Goal: Task Accomplishment & Management: Manage account settings

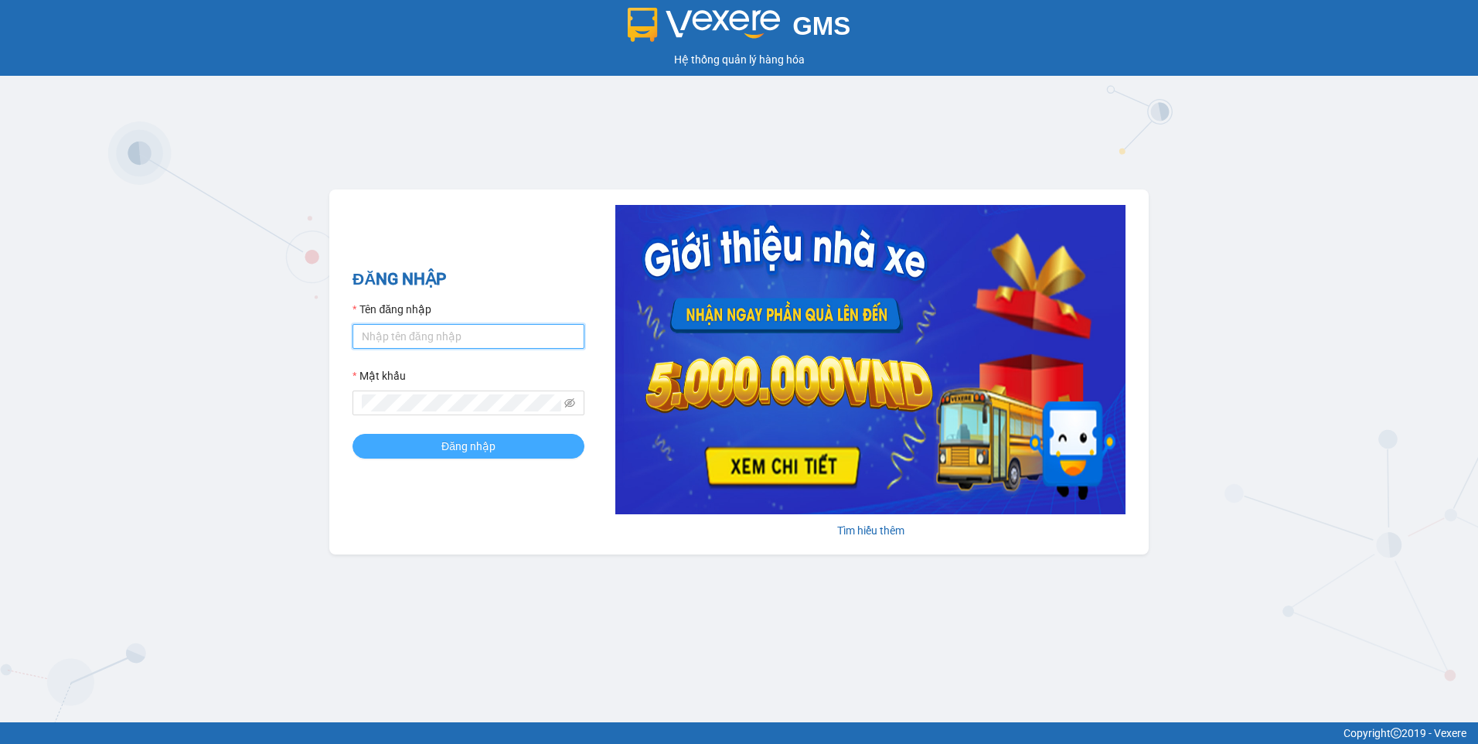
type input "dothilehang.vtp"
click at [428, 448] on button "Đăng nhập" at bounding box center [469, 446] width 232 height 25
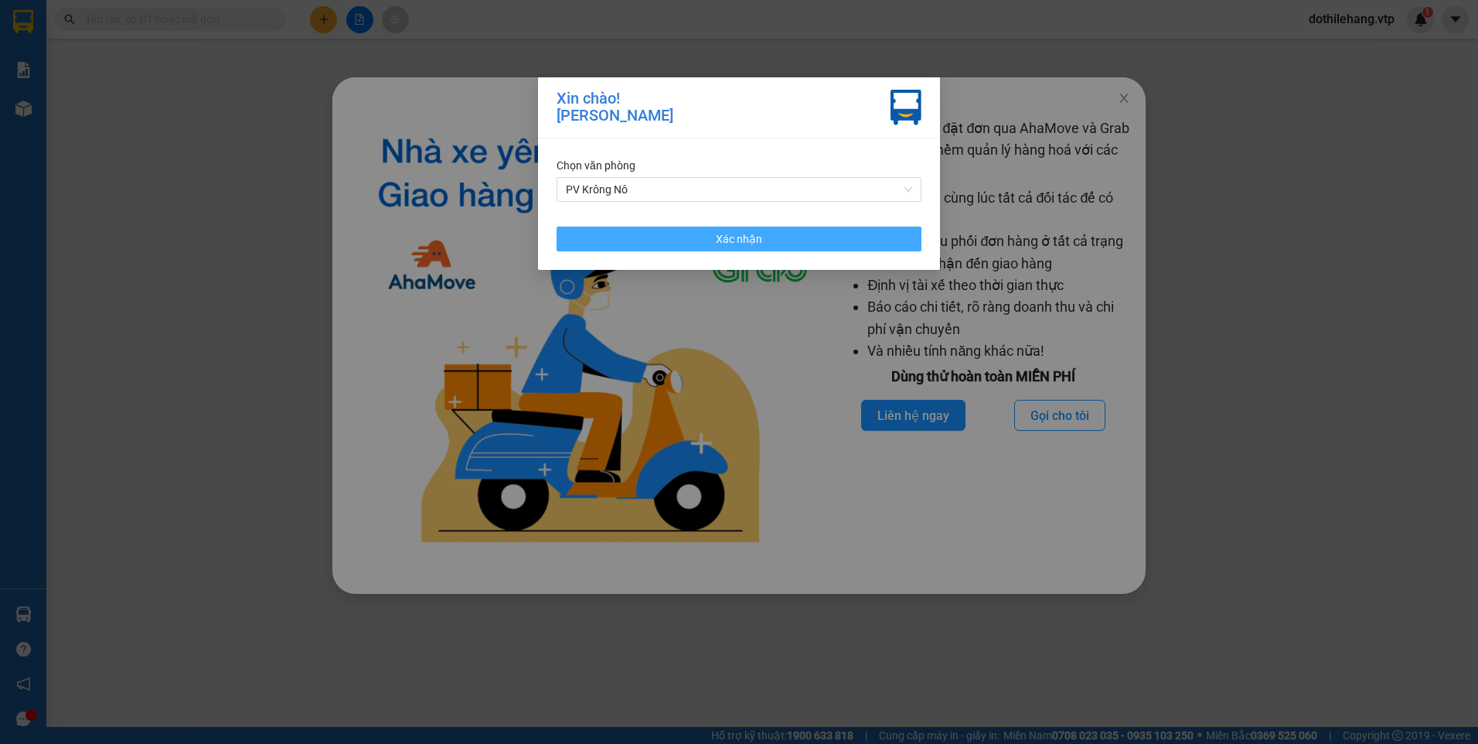
click at [629, 234] on button "Xác nhận" at bounding box center [739, 239] width 365 height 25
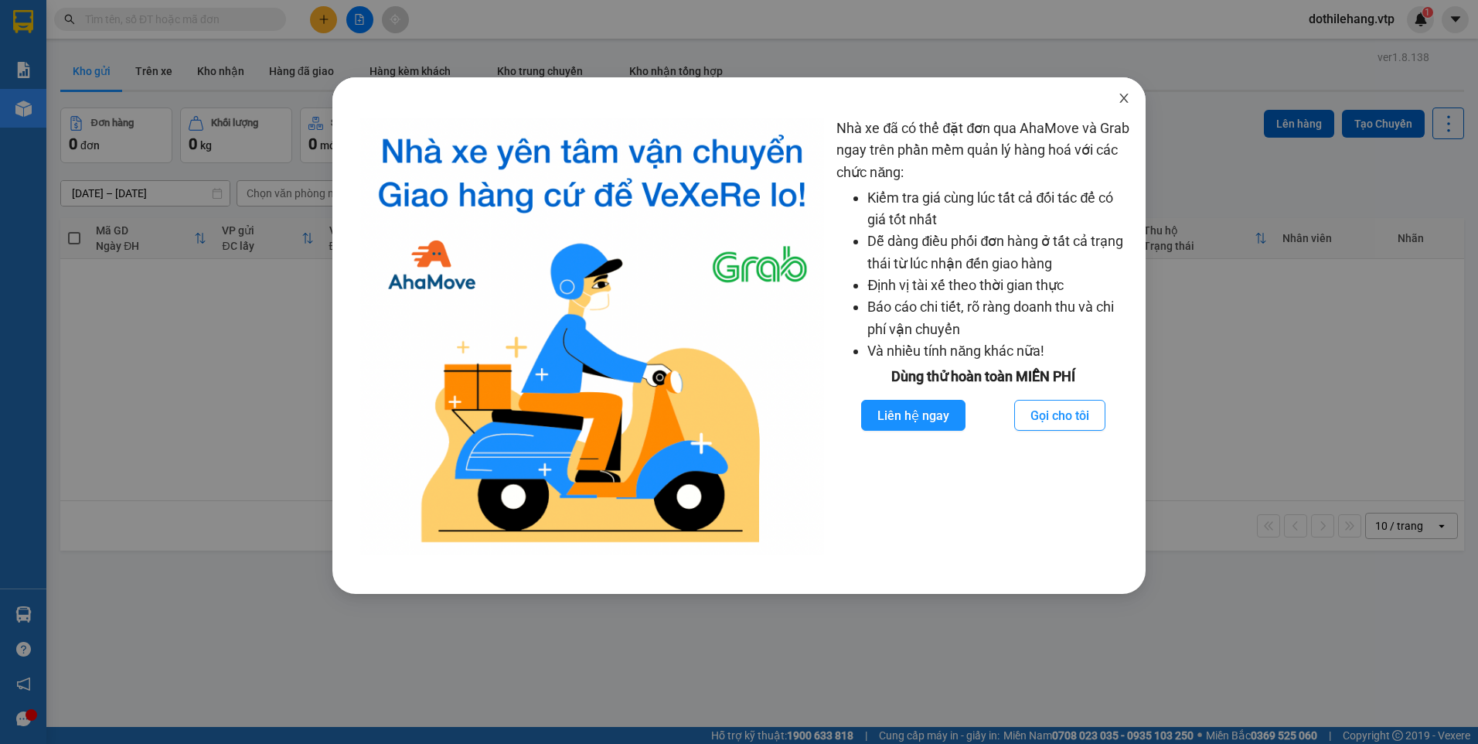
click at [1127, 90] on span "Close" at bounding box center [1124, 98] width 43 height 43
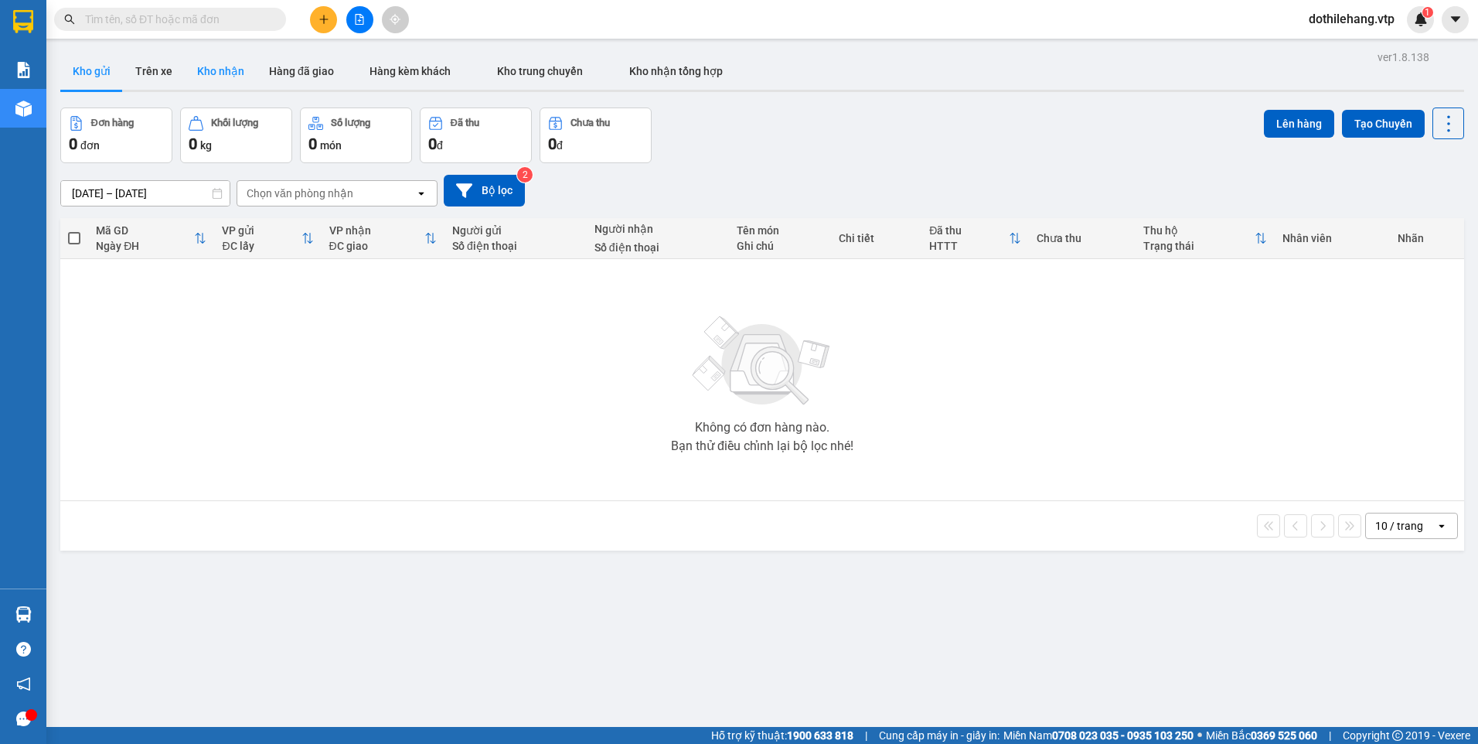
click at [209, 73] on button "Kho nhận" at bounding box center [221, 71] width 72 height 37
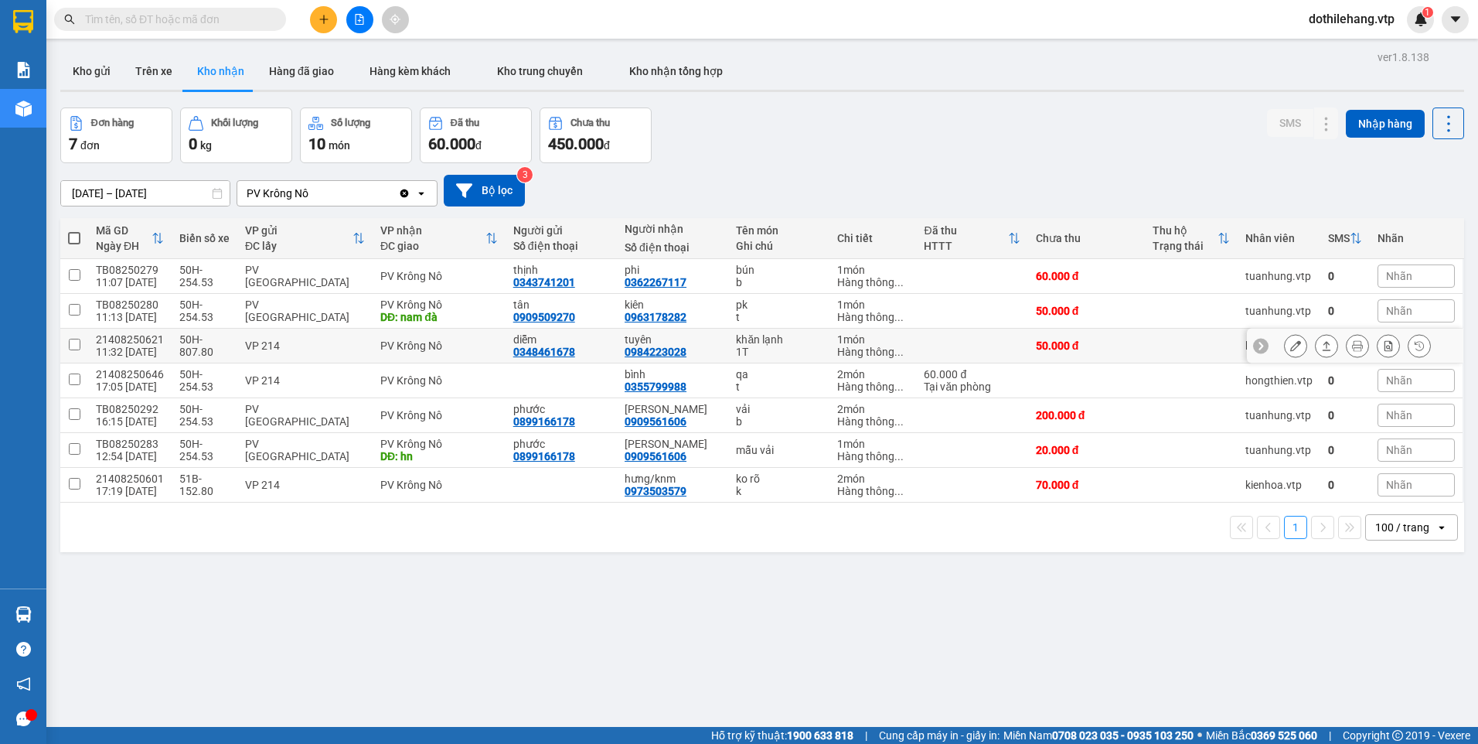
click at [1291, 346] on icon at bounding box center [1296, 345] width 11 height 11
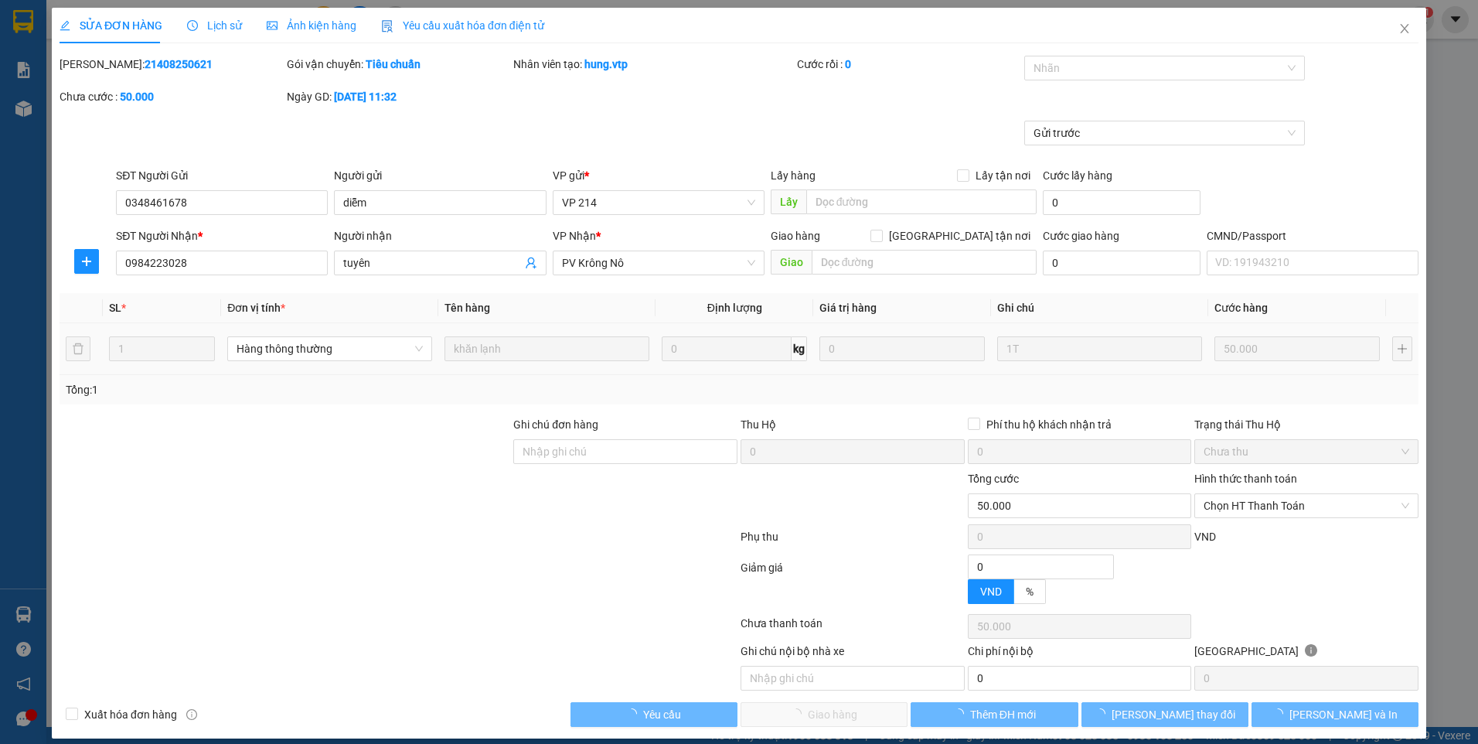
type input "0348461678"
type input "diễm"
type input "0984223028"
type input "tuyên"
type input "50.000"
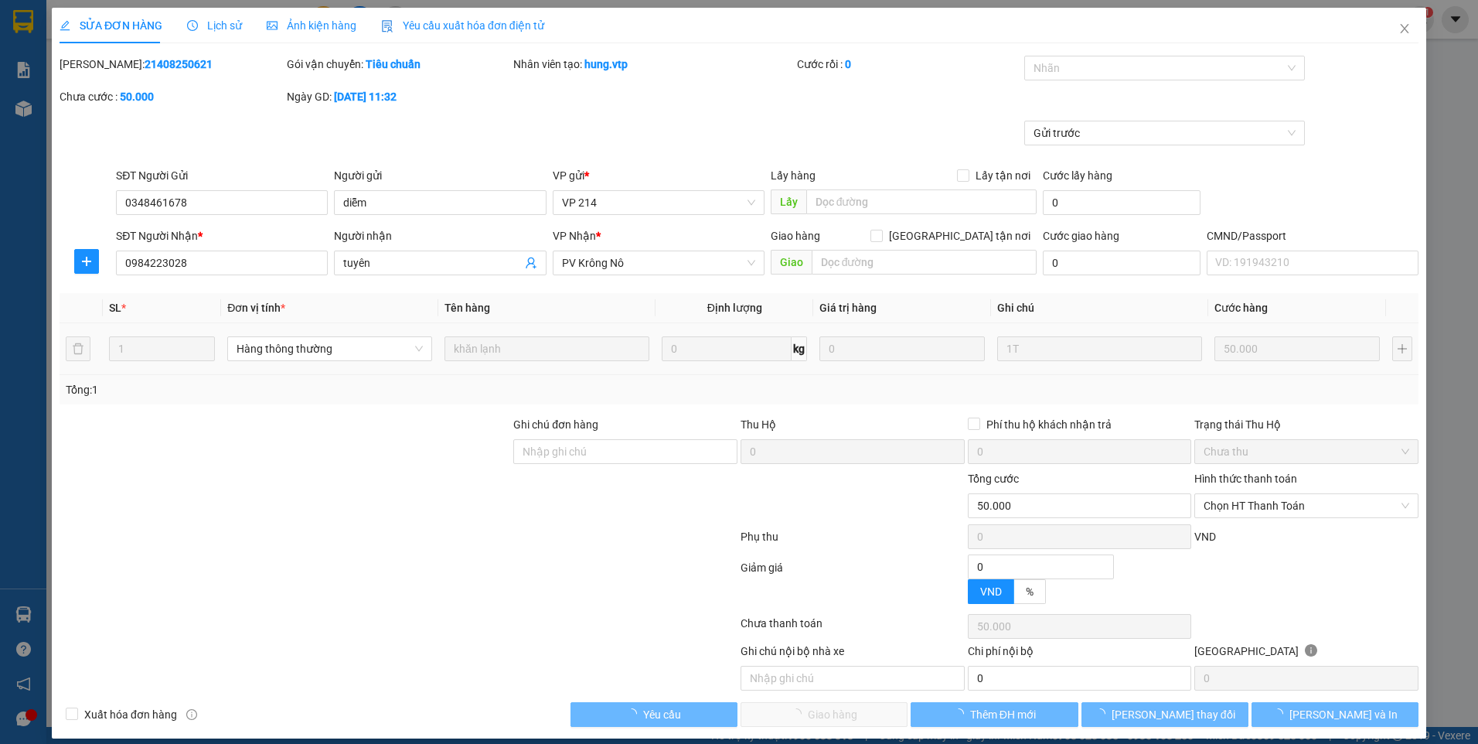
type input "50.000"
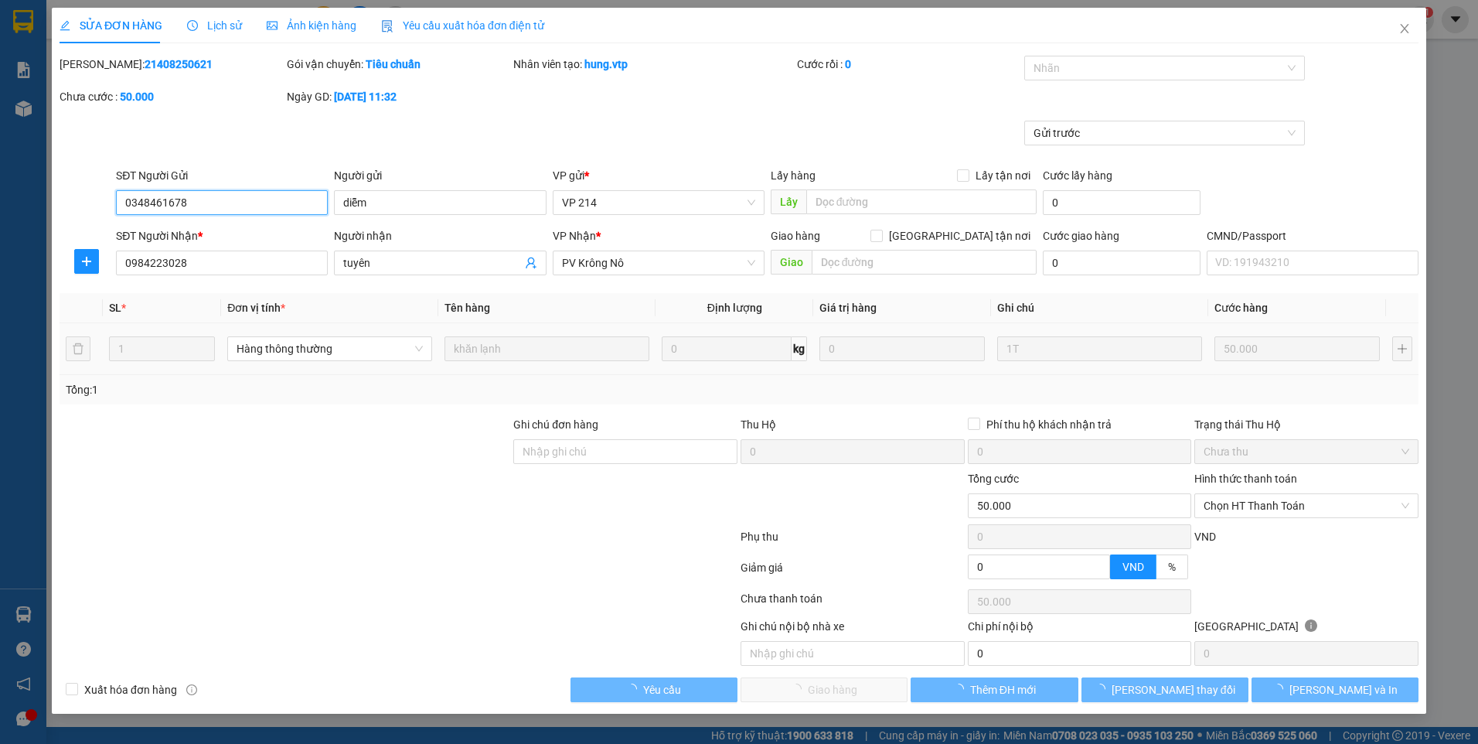
type input "2.500"
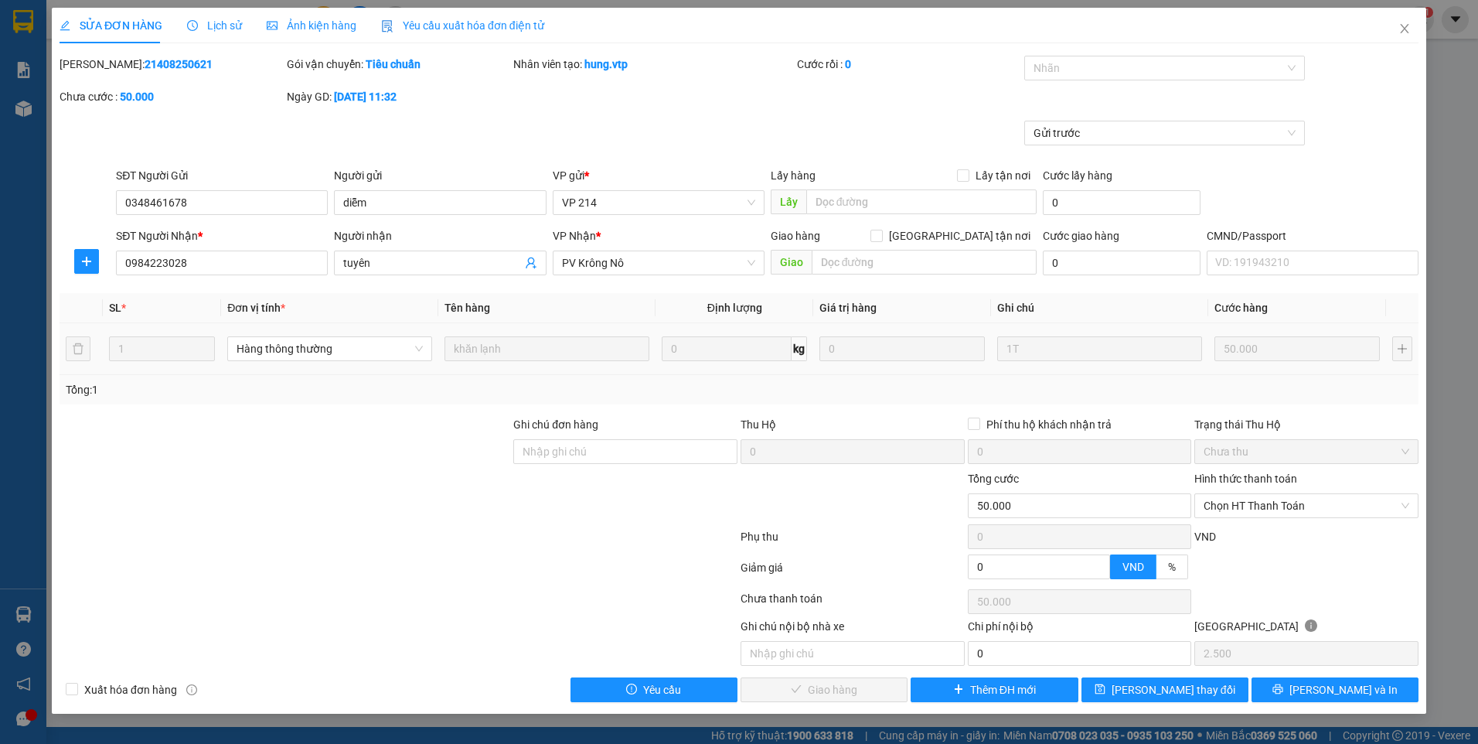
click at [206, 32] on div "Lịch sử" at bounding box center [214, 25] width 55 height 17
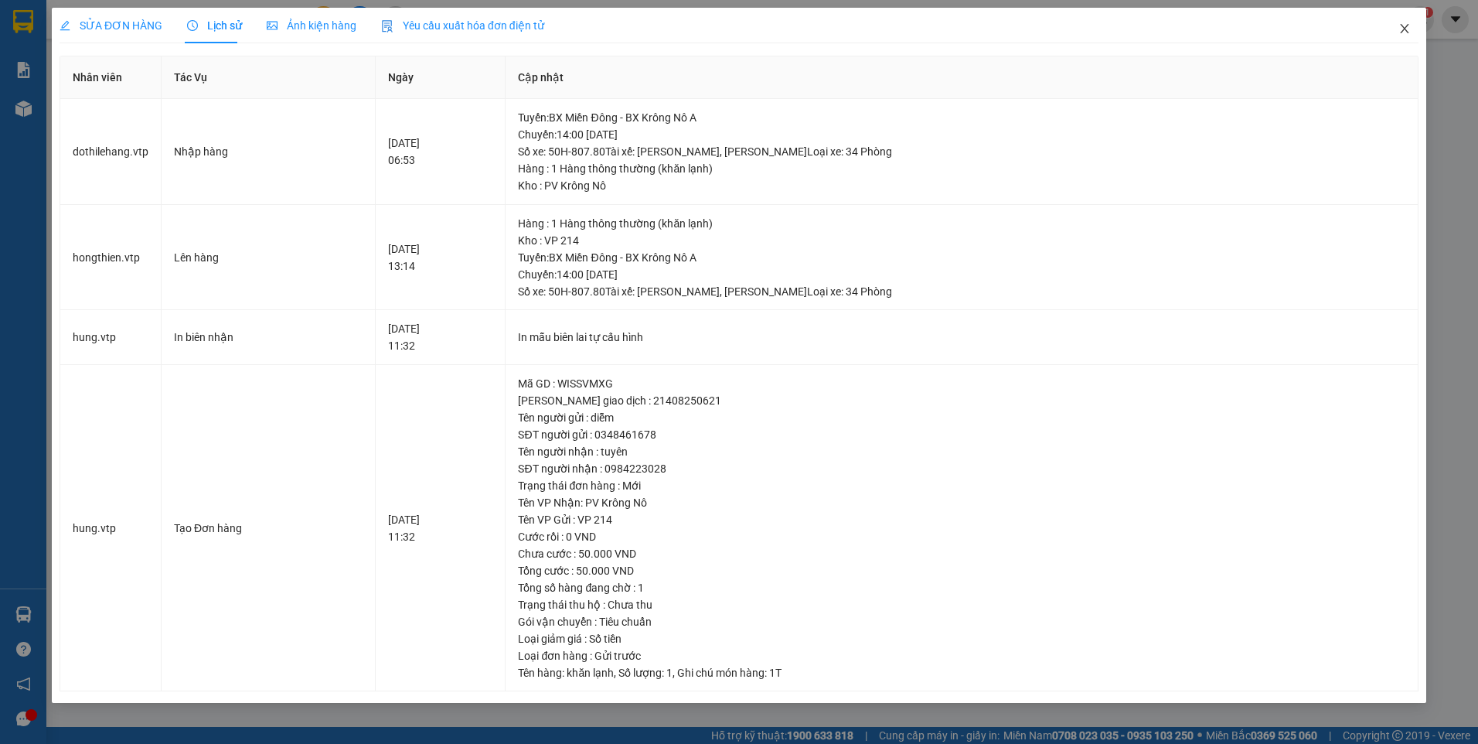
click at [1402, 26] on icon "close" at bounding box center [1404, 28] width 9 height 9
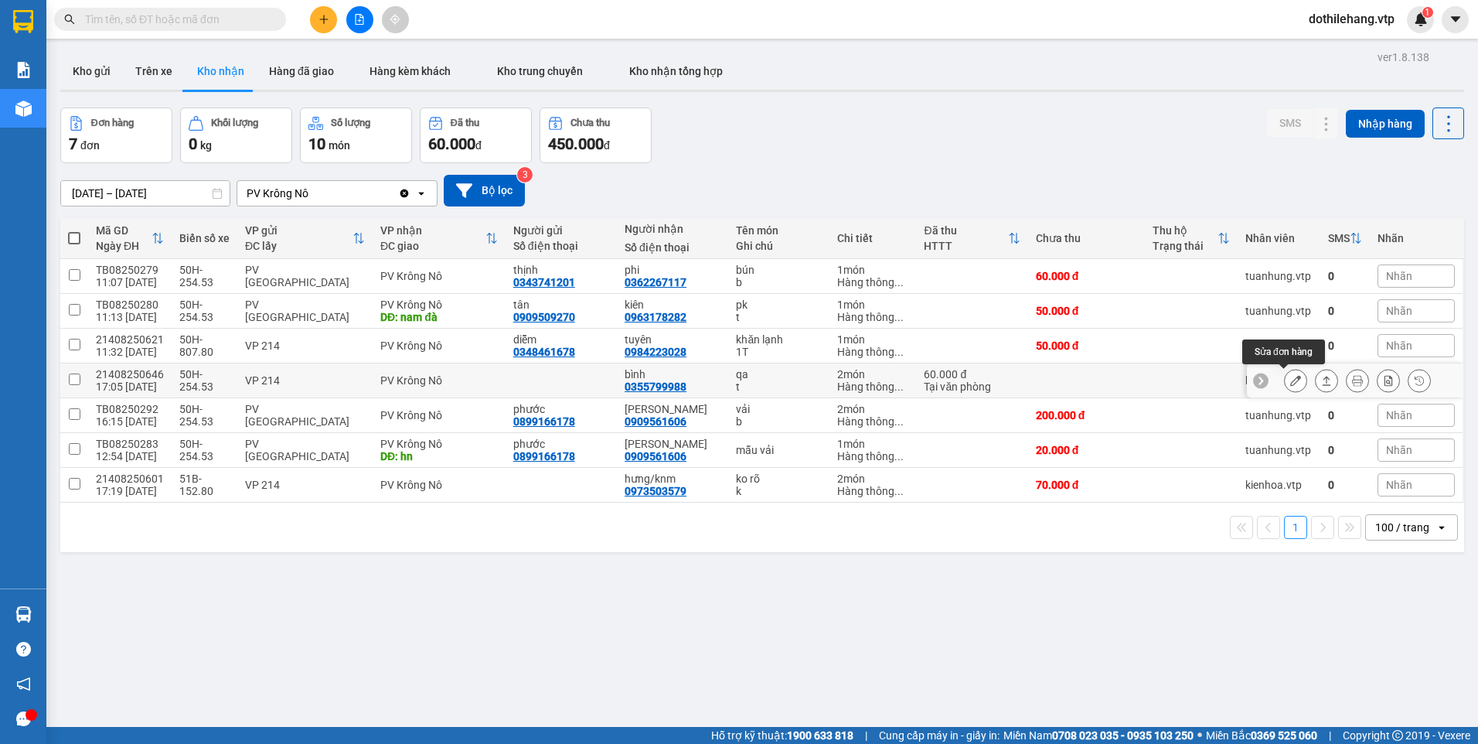
click at [1285, 376] on button at bounding box center [1296, 380] width 22 height 27
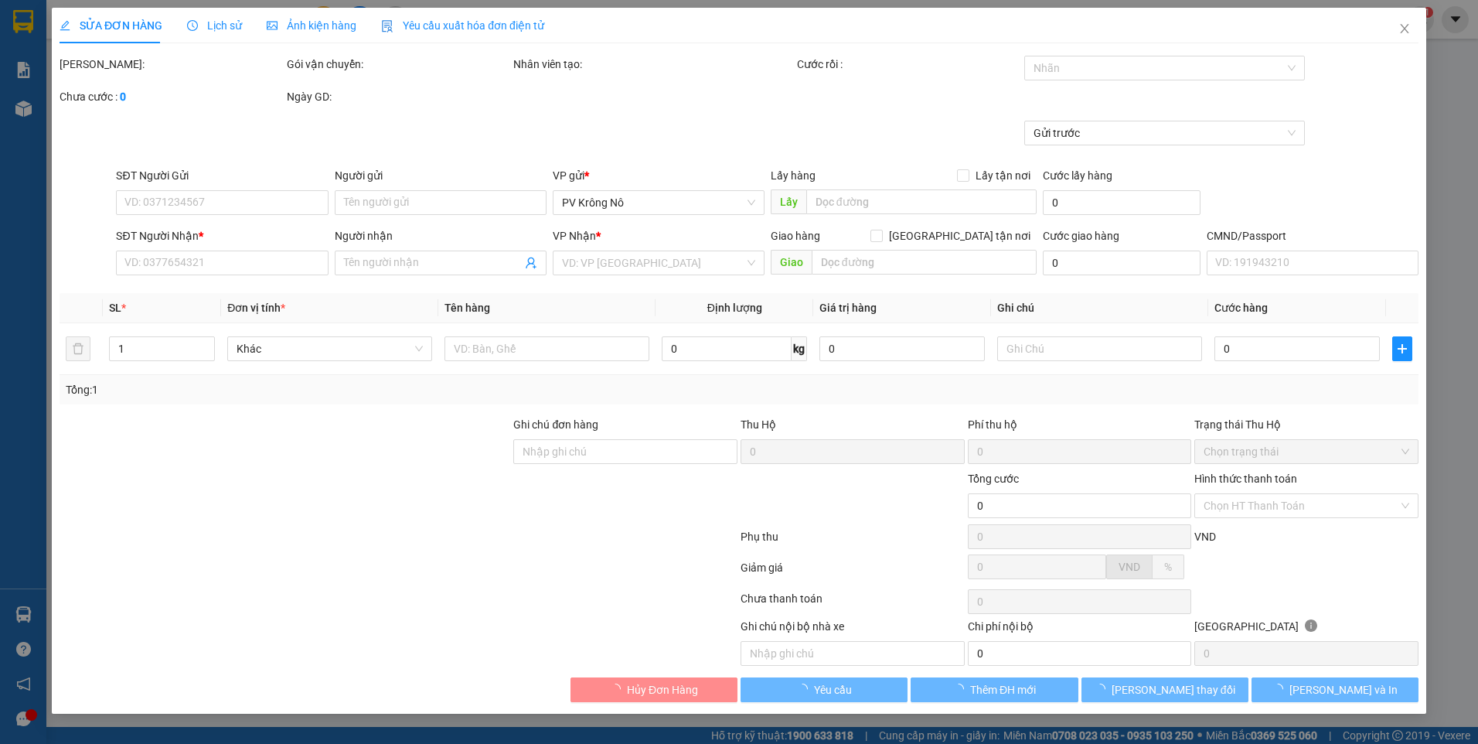
type input "0355799988"
type input "bình"
type input "60.000"
type input "3.000"
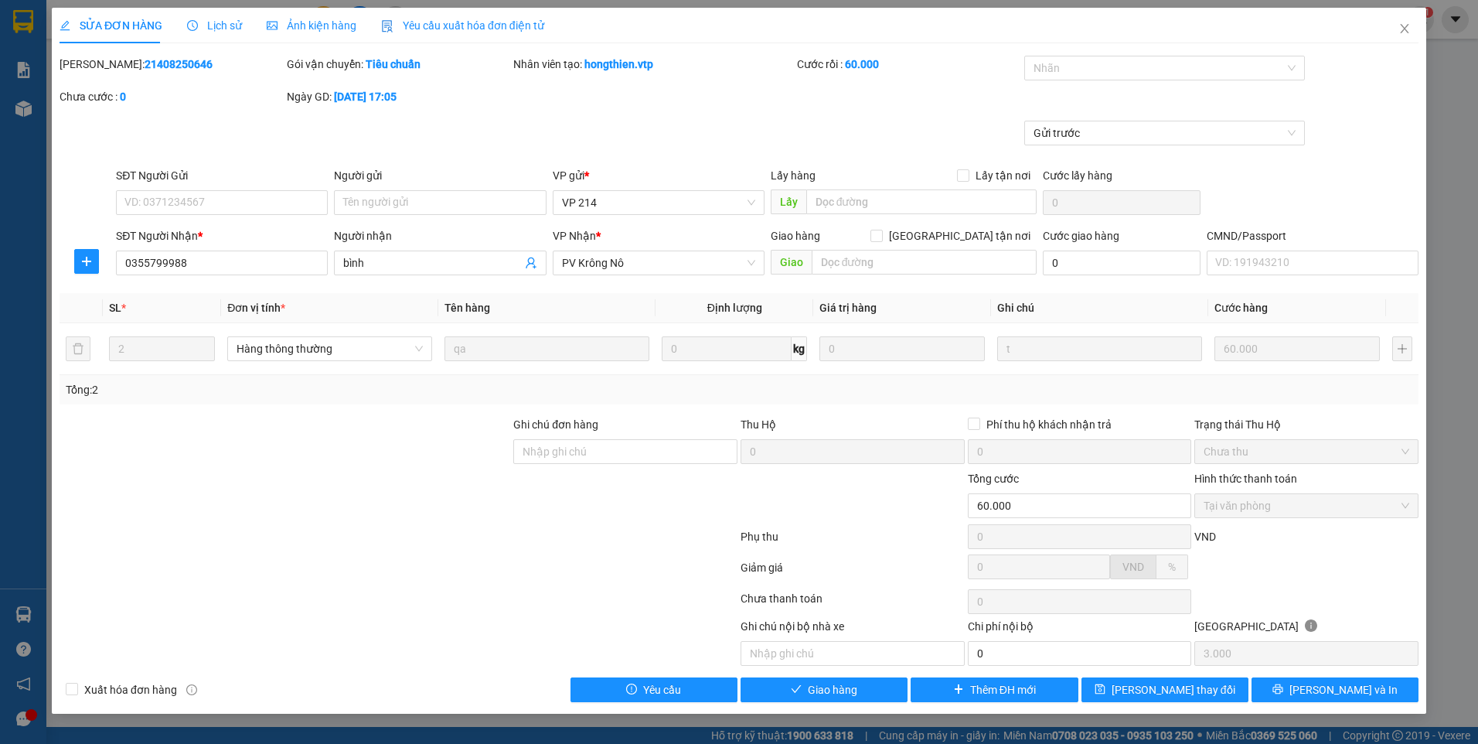
click at [224, 34] on div "Lịch sử" at bounding box center [214, 26] width 55 height 36
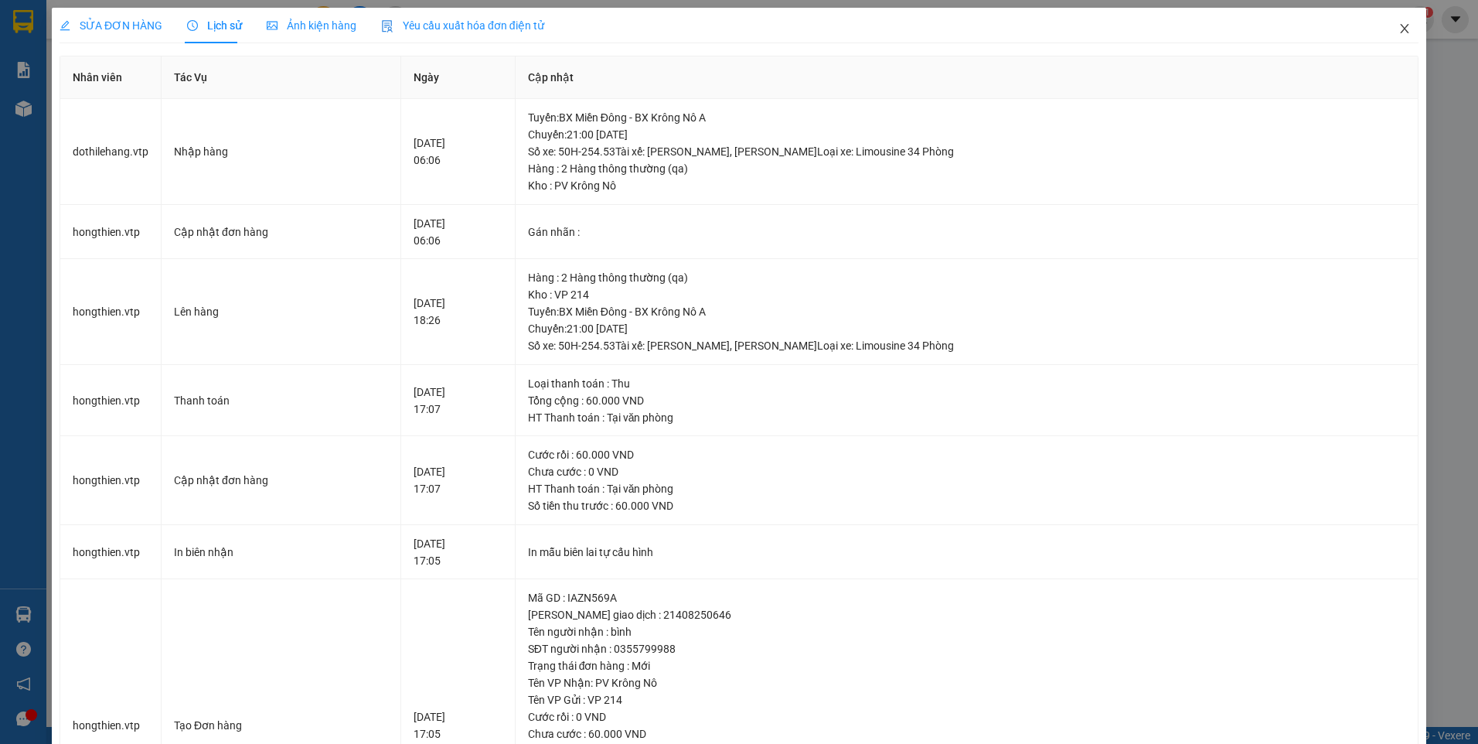
click at [1399, 32] on icon "close" at bounding box center [1405, 28] width 12 height 12
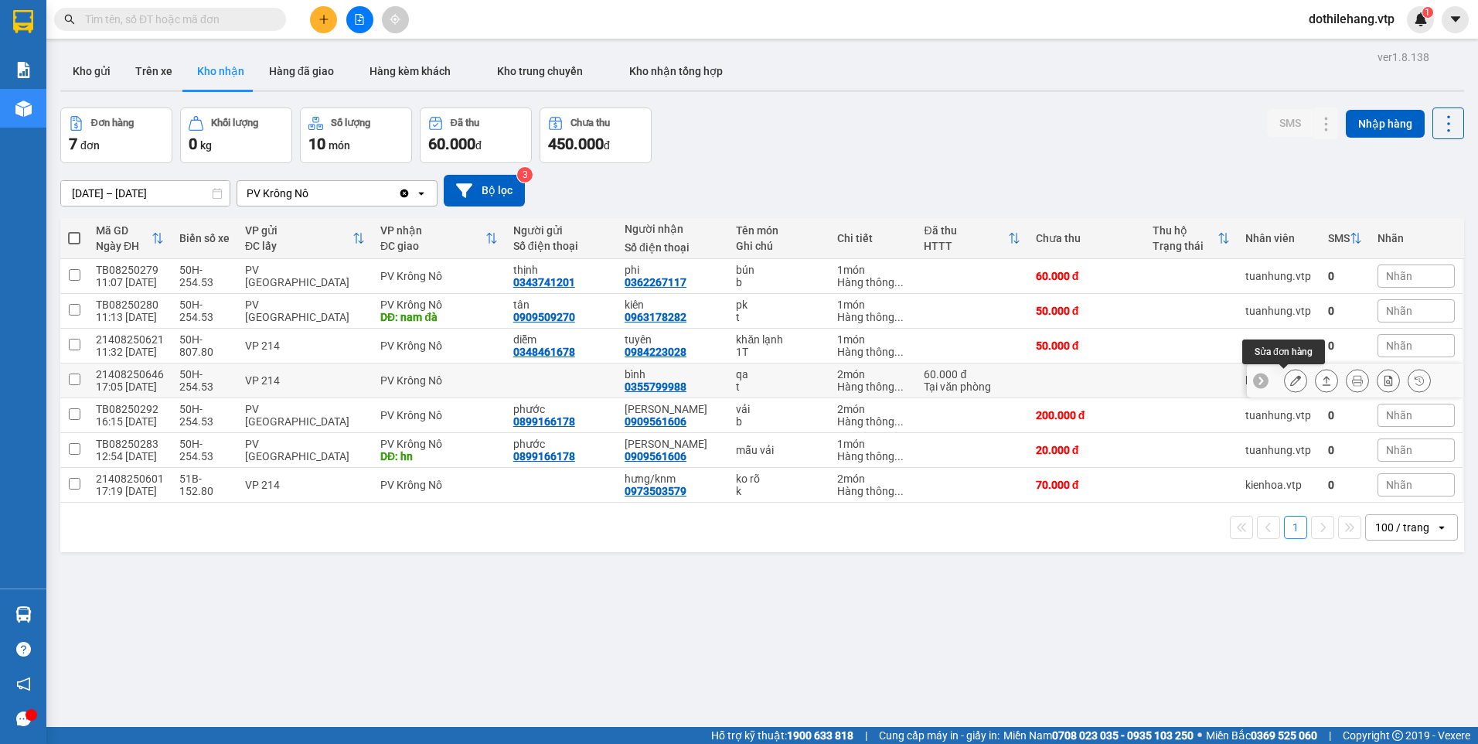
click at [1291, 377] on icon at bounding box center [1296, 380] width 11 height 11
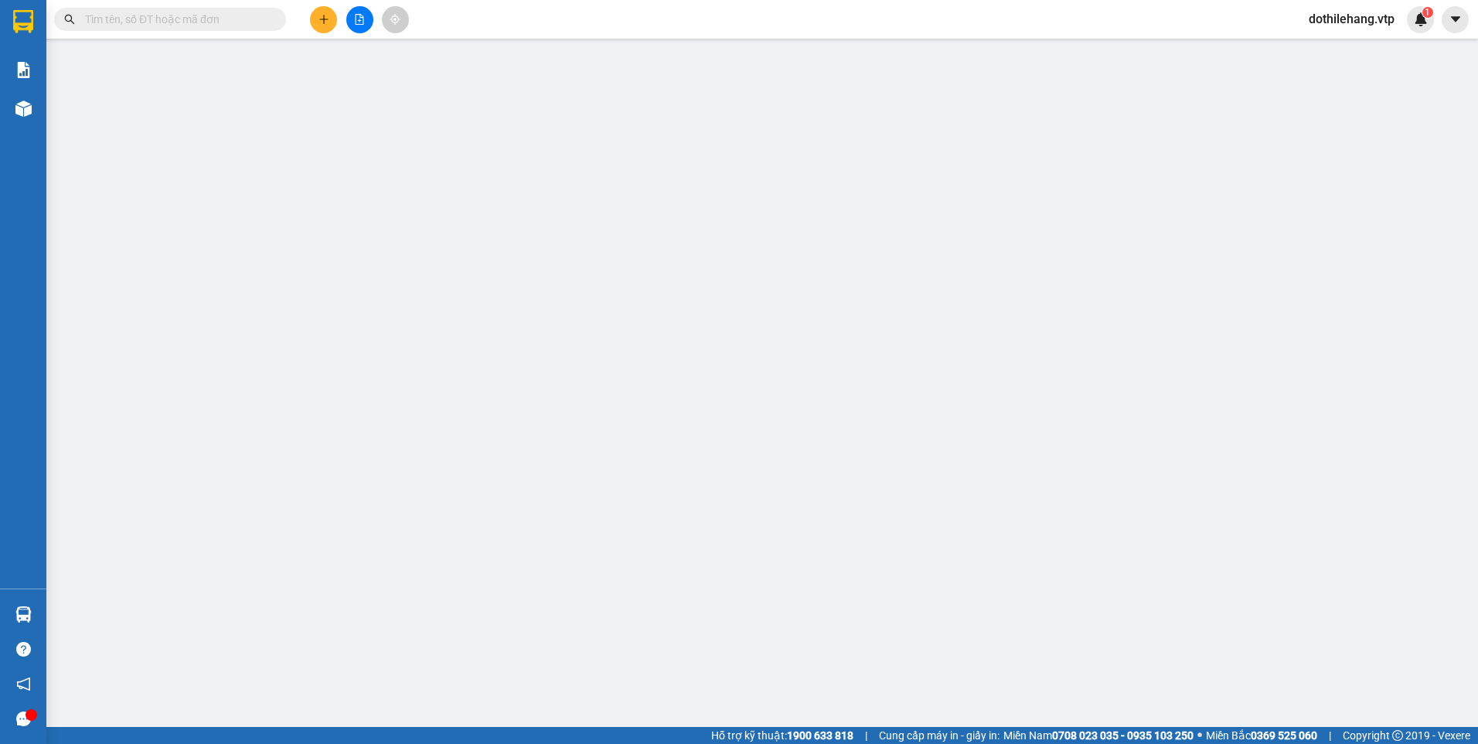
type input "0355799988"
type input "bình"
type input "60.000"
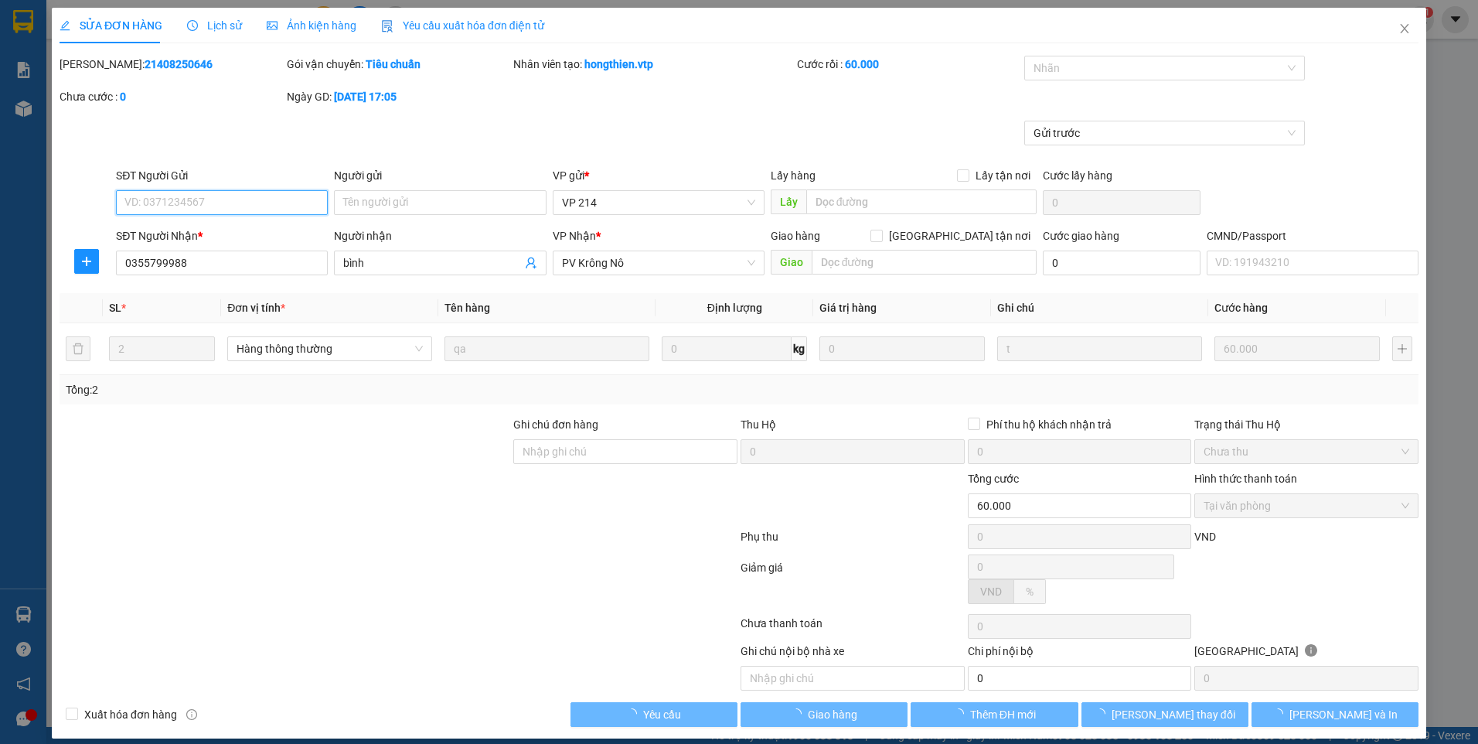
type input "3.000"
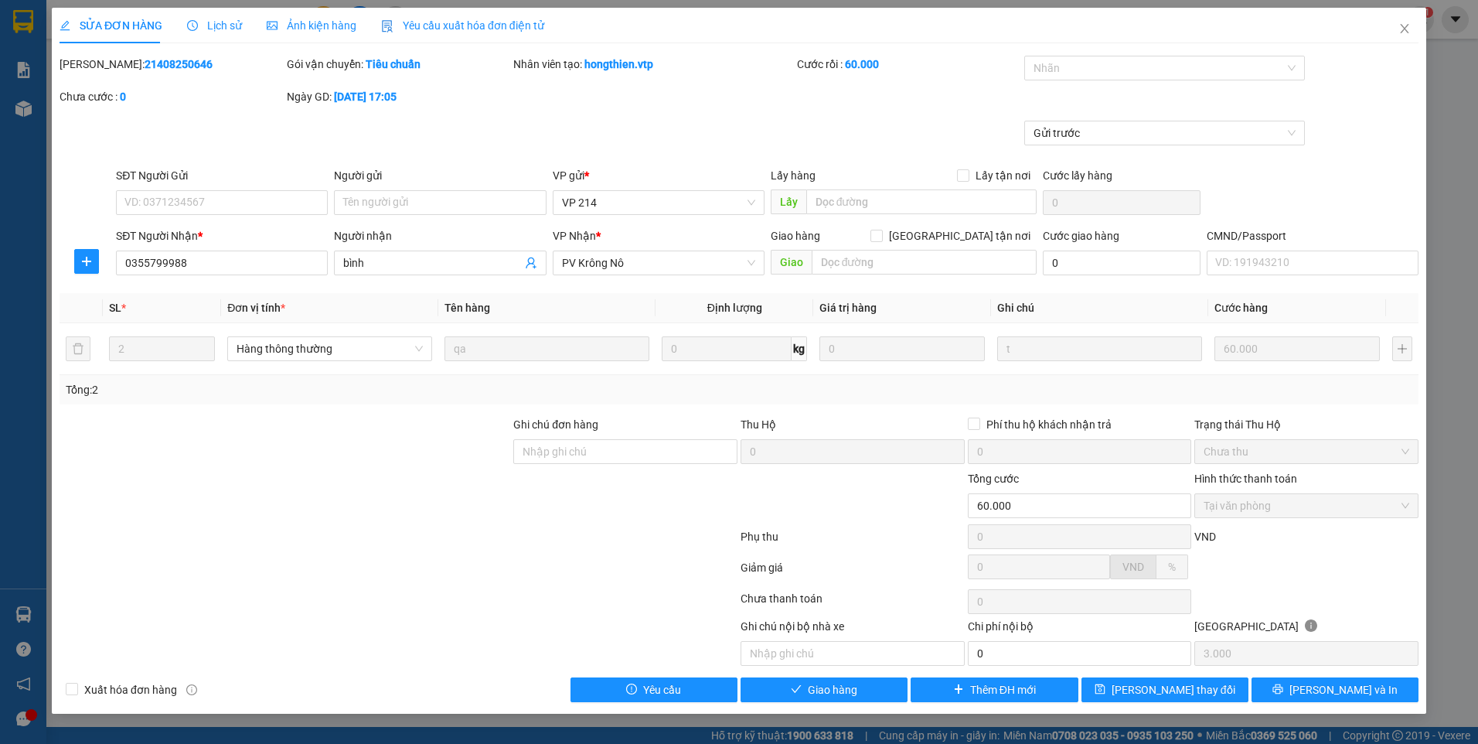
click at [240, 32] on div "SỬA ĐƠN HÀNG Lịch sử Ảnh kiện hàng Yêu cầu xuất hóa đơn điện tử" at bounding box center [302, 26] width 485 height 36
click at [228, 22] on span "Lịch sử" at bounding box center [214, 25] width 55 height 12
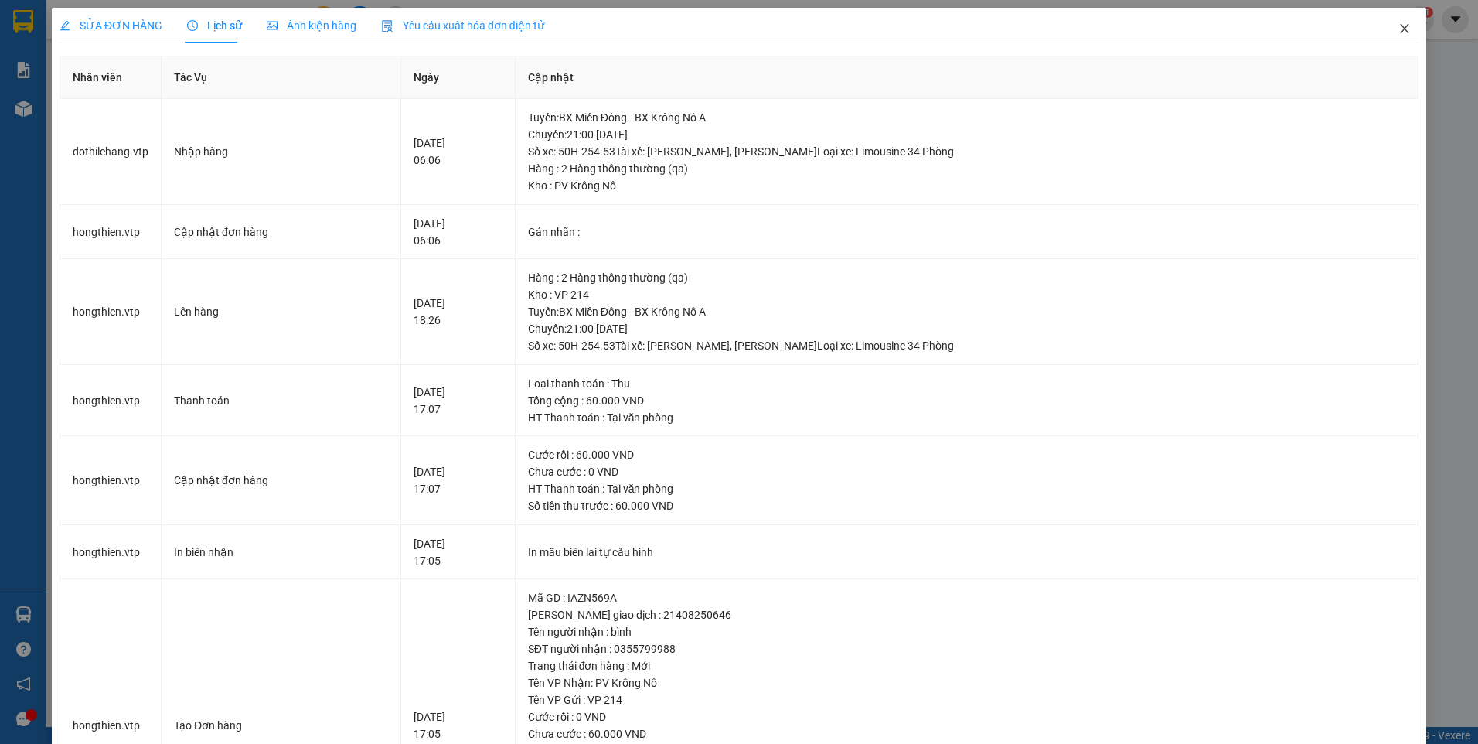
click at [1399, 29] on icon "close" at bounding box center [1405, 28] width 12 height 12
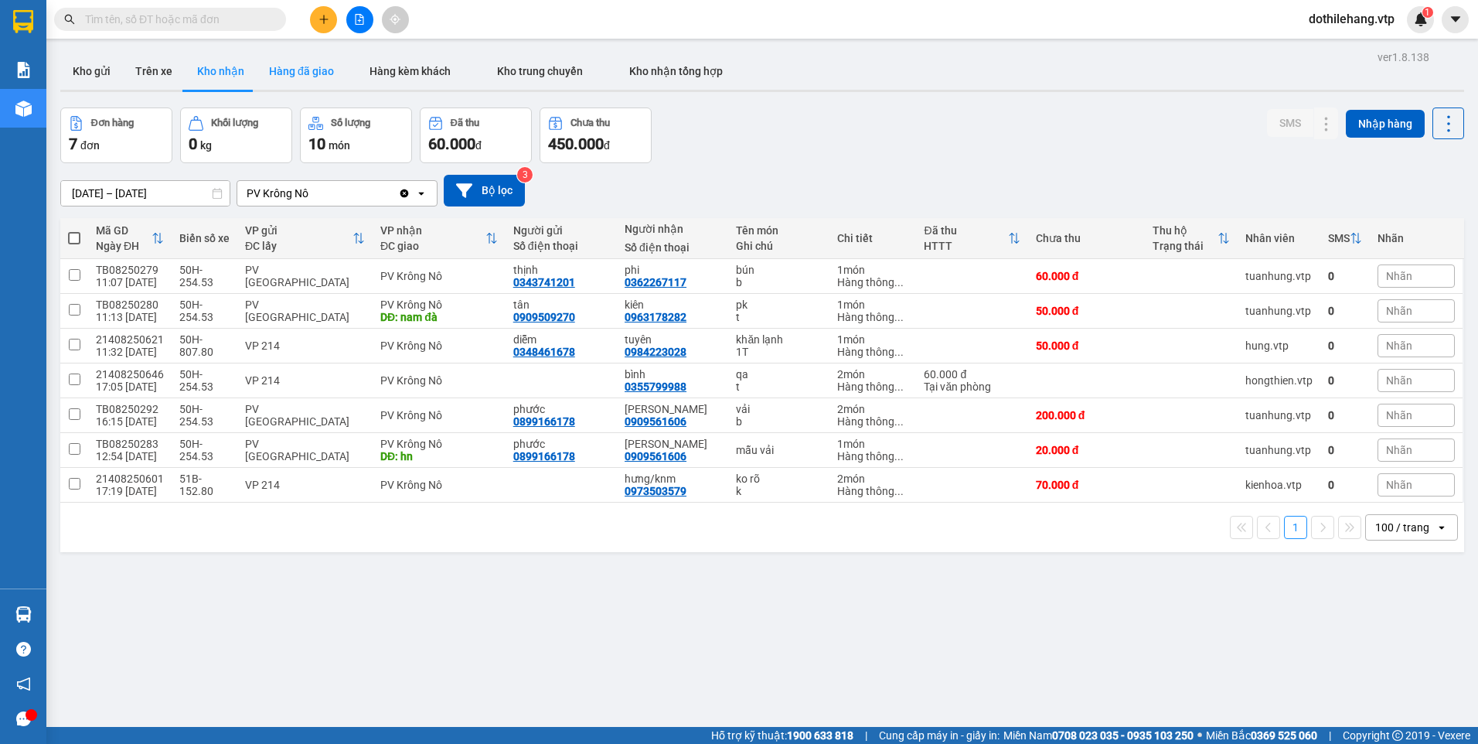
click at [274, 66] on button "Hàng đã giao" at bounding box center [302, 71] width 90 height 37
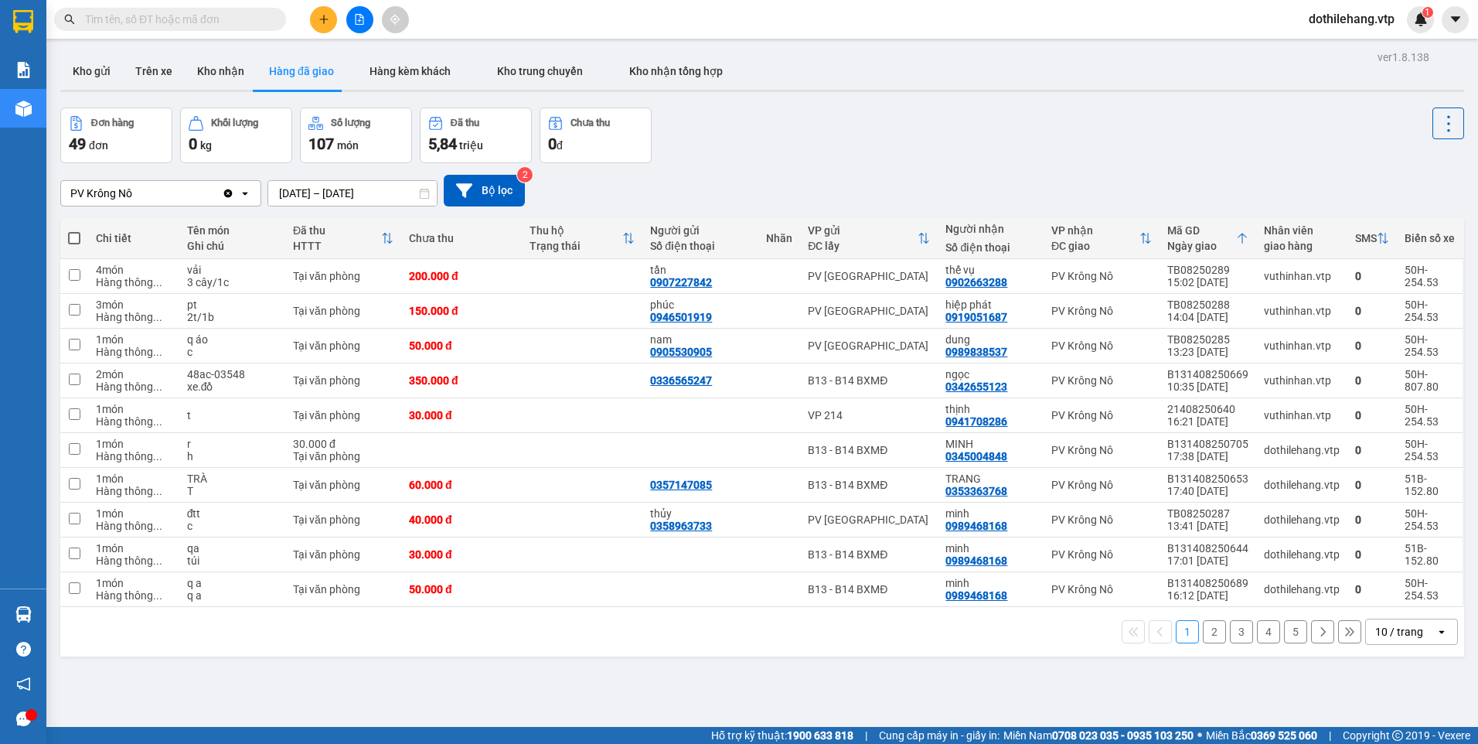
click at [1376, 633] on div "10 / trang" at bounding box center [1400, 631] width 48 height 15
click at [1372, 598] on span "100 / trang" at bounding box center [1394, 597] width 56 height 15
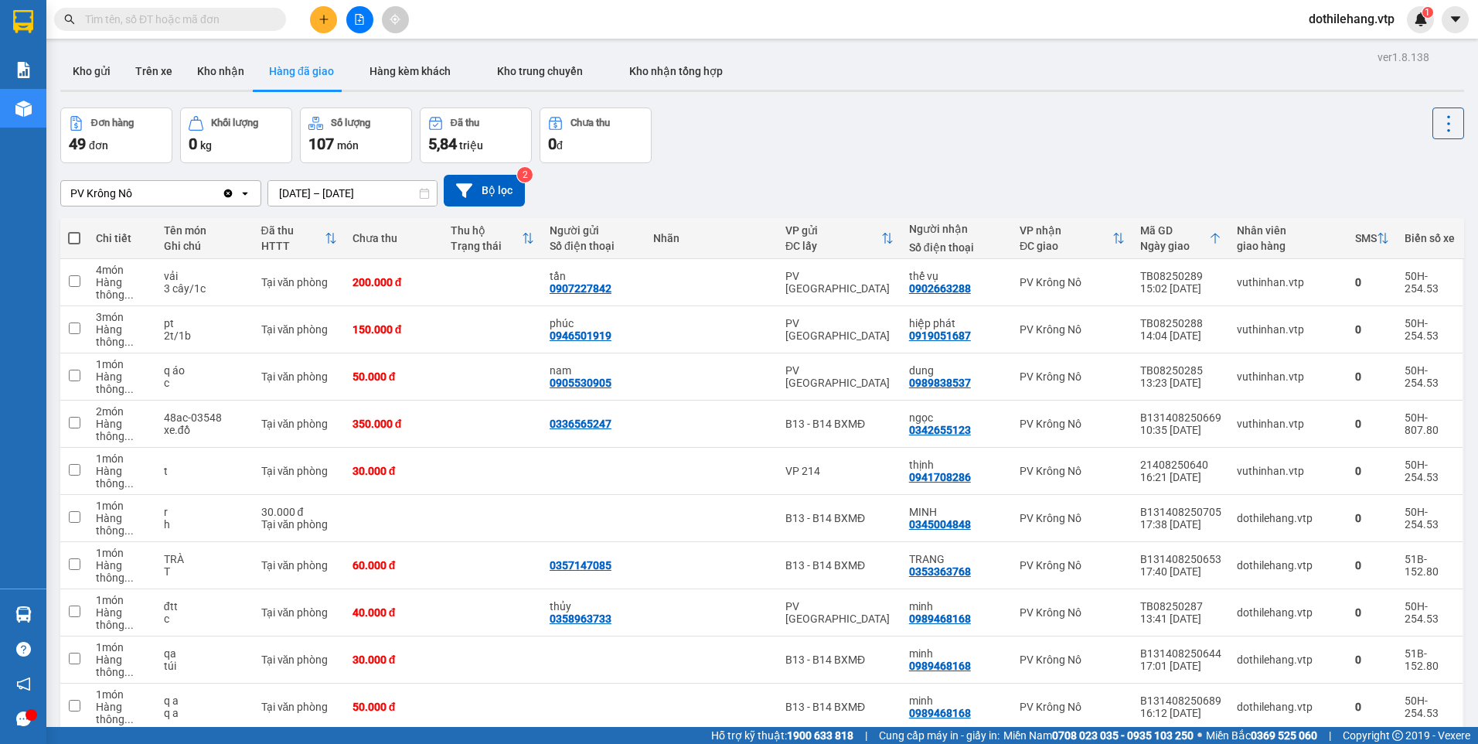
click at [353, 23] on button at bounding box center [359, 19] width 27 height 27
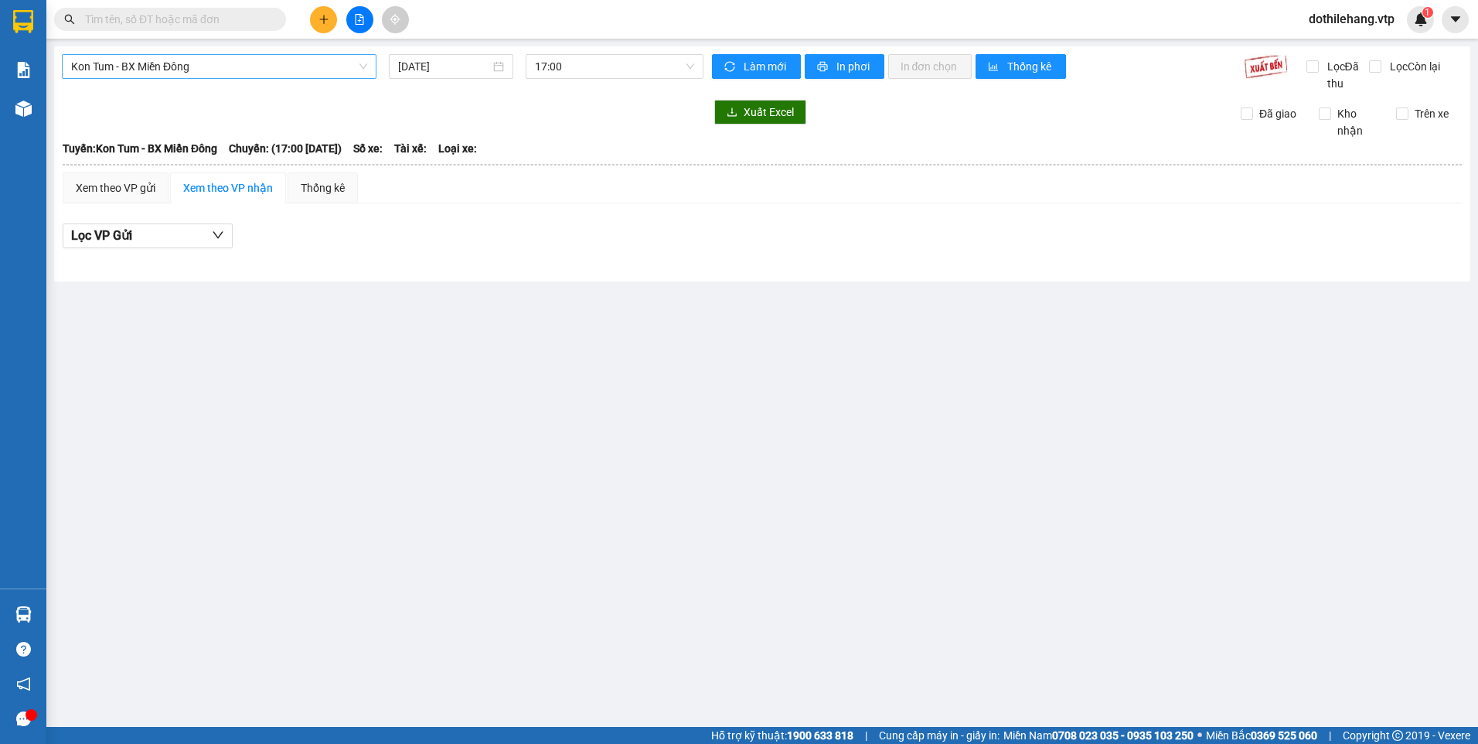
click at [240, 68] on span "Kon Tum - BX Miền Đông" at bounding box center [219, 66] width 296 height 23
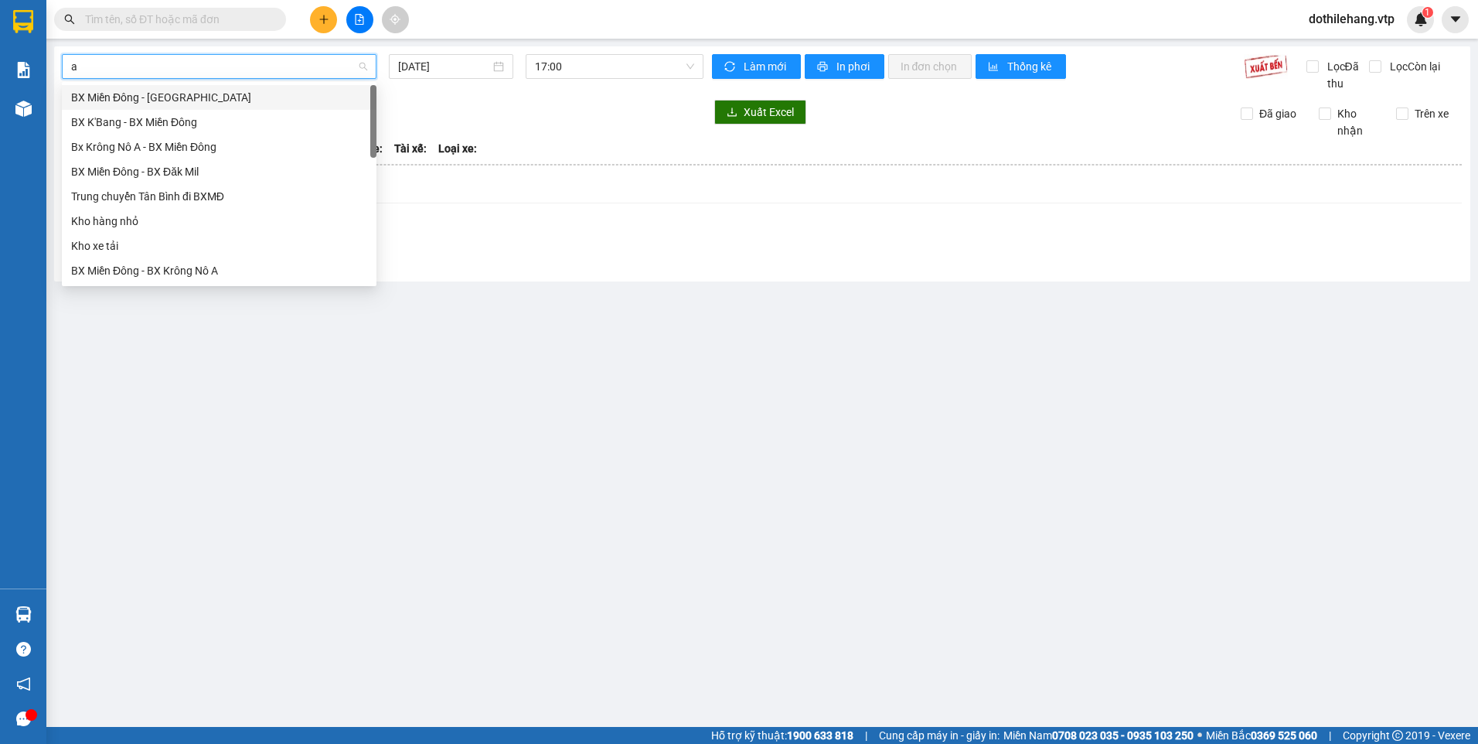
type input "a"
click at [204, 156] on div "BX Miền Đông - BX Krông Nô A" at bounding box center [219, 147] width 315 height 25
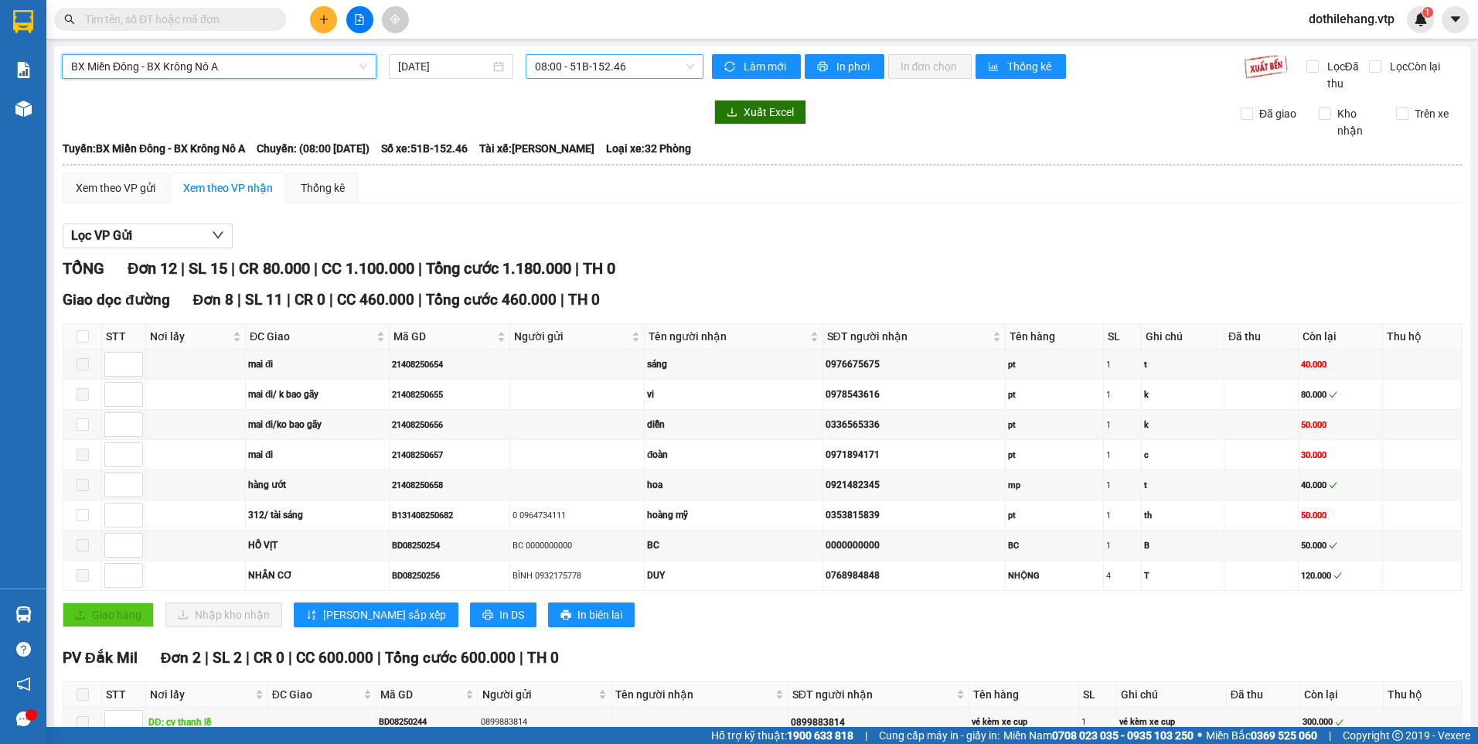
click at [564, 70] on span "08:00 - 51B-152.46" at bounding box center [615, 66] width 160 height 23
click at [480, 57] on div "[DATE]" at bounding box center [451, 66] width 124 height 25
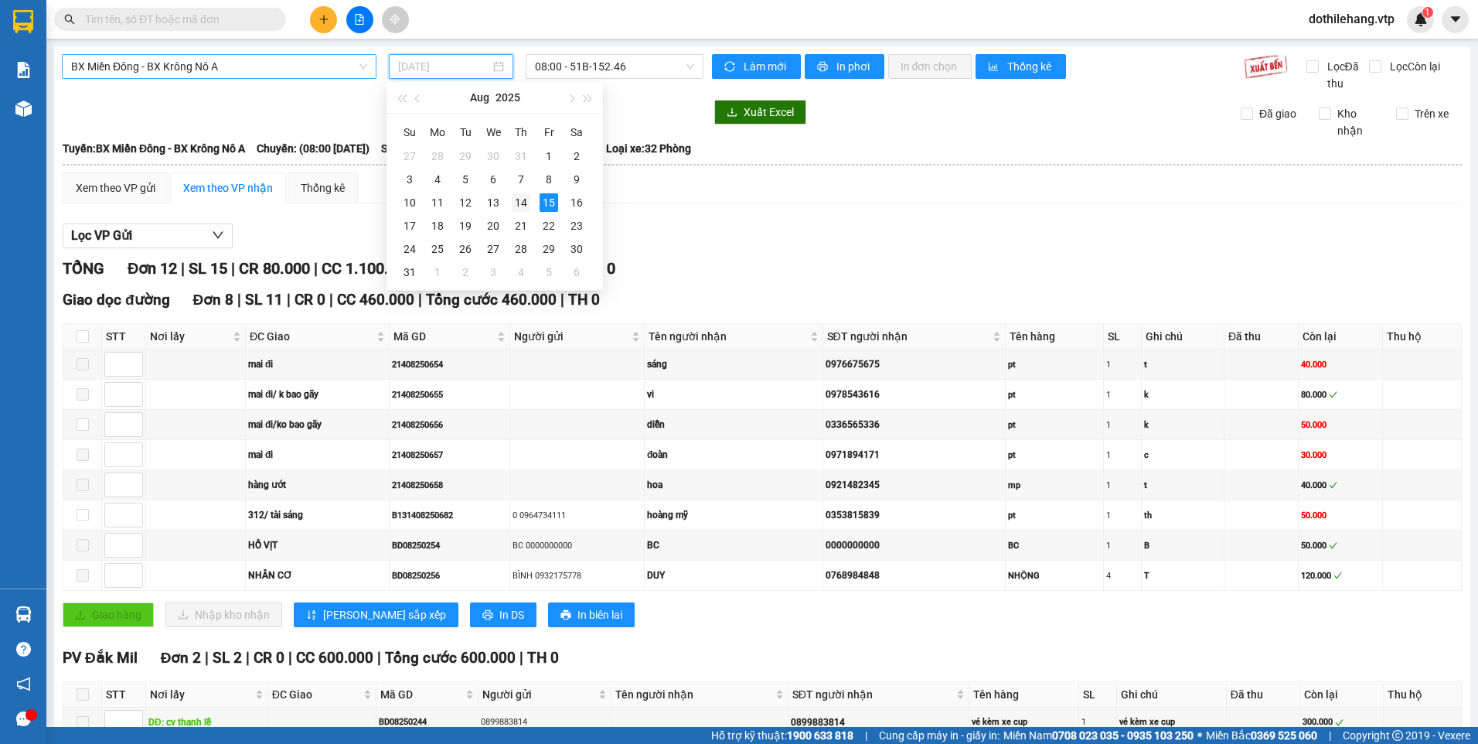
click at [517, 203] on div "14" at bounding box center [521, 202] width 19 height 19
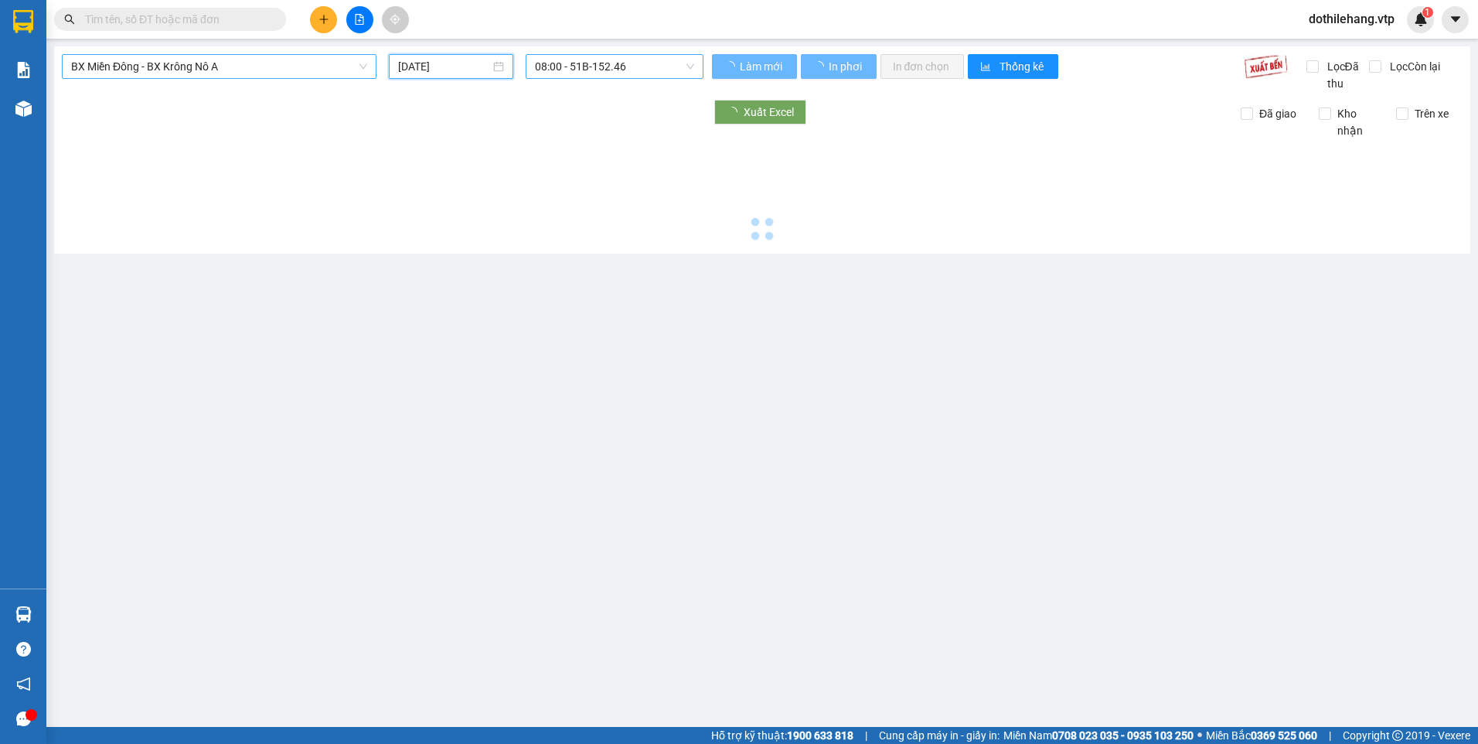
type input "[DATE]"
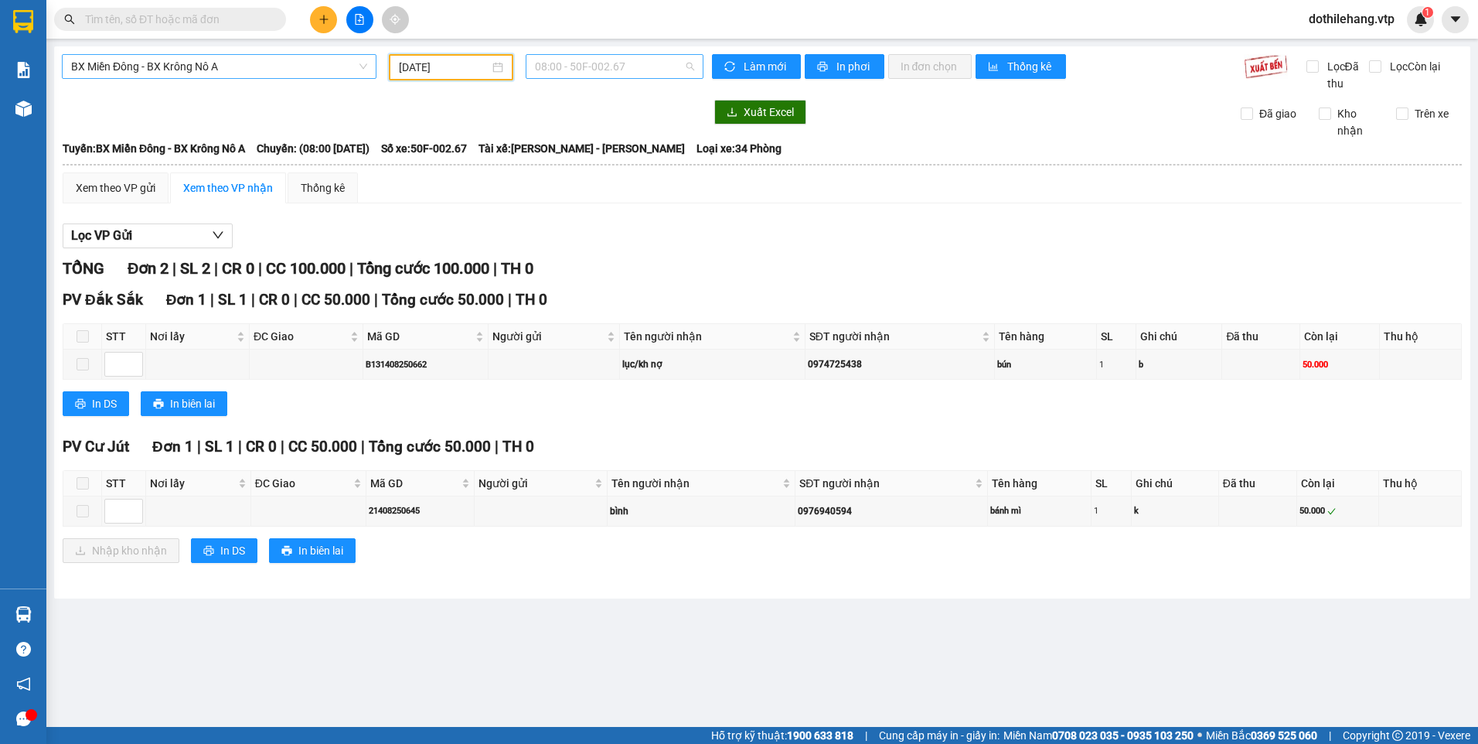
click at [563, 70] on span "08:00 - 50F-002.67" at bounding box center [615, 66] width 160 height 23
click at [554, 153] on div "14:00 - 50H-807.80" at bounding box center [595, 146] width 121 height 17
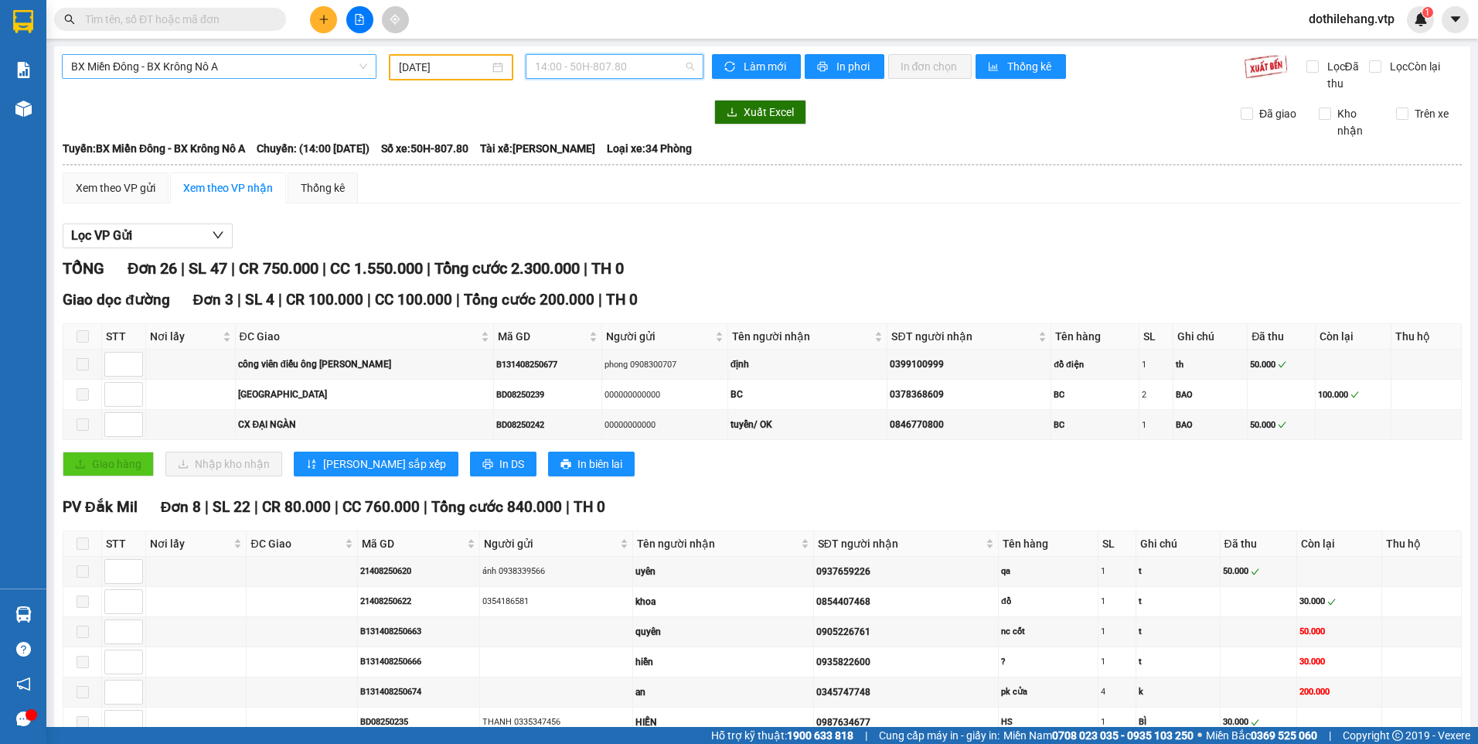
click at [619, 69] on span "14:00 - 50H-807.80" at bounding box center [615, 66] width 160 height 23
click at [607, 169] on div "21:00 - 50H-254.53" at bounding box center [591, 171] width 121 height 17
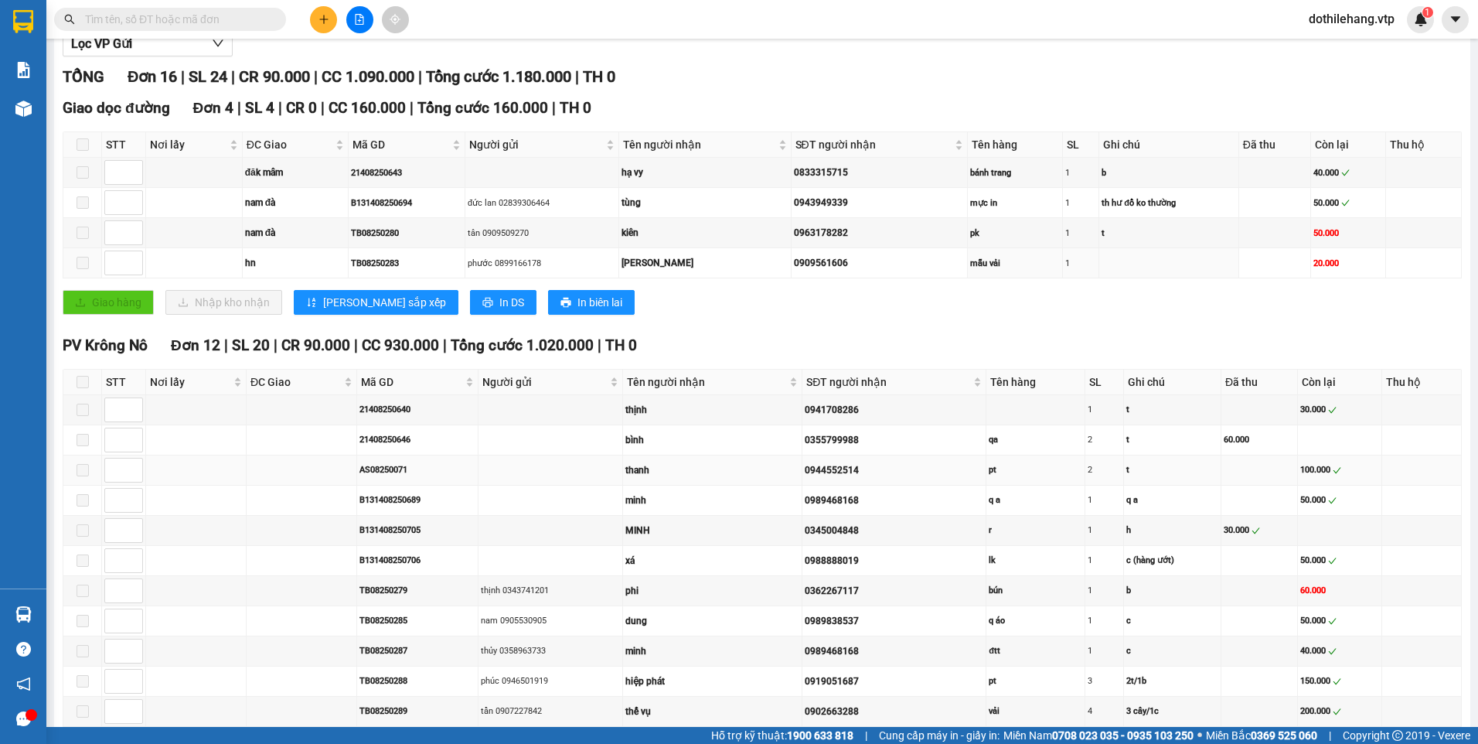
scroll to position [302, 0]
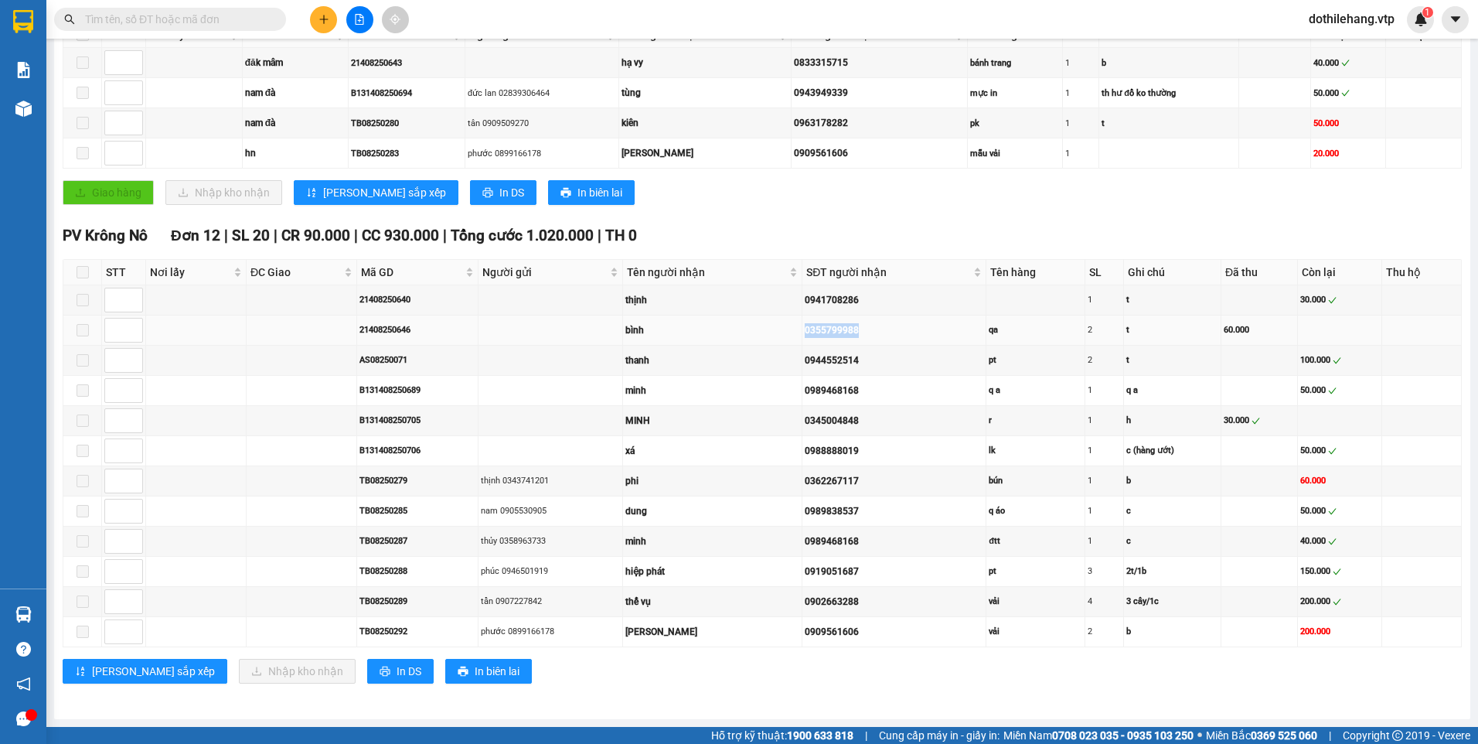
drag, startPoint x: 851, startPoint y: 331, endPoint x: 798, endPoint y: 333, distance: 53.4
click at [805, 333] on div "0355799988" at bounding box center [894, 330] width 179 height 15
drag, startPoint x: 798, startPoint y: 333, endPoint x: 810, endPoint y: 331, distance: 11.8
copy div "0355799988"
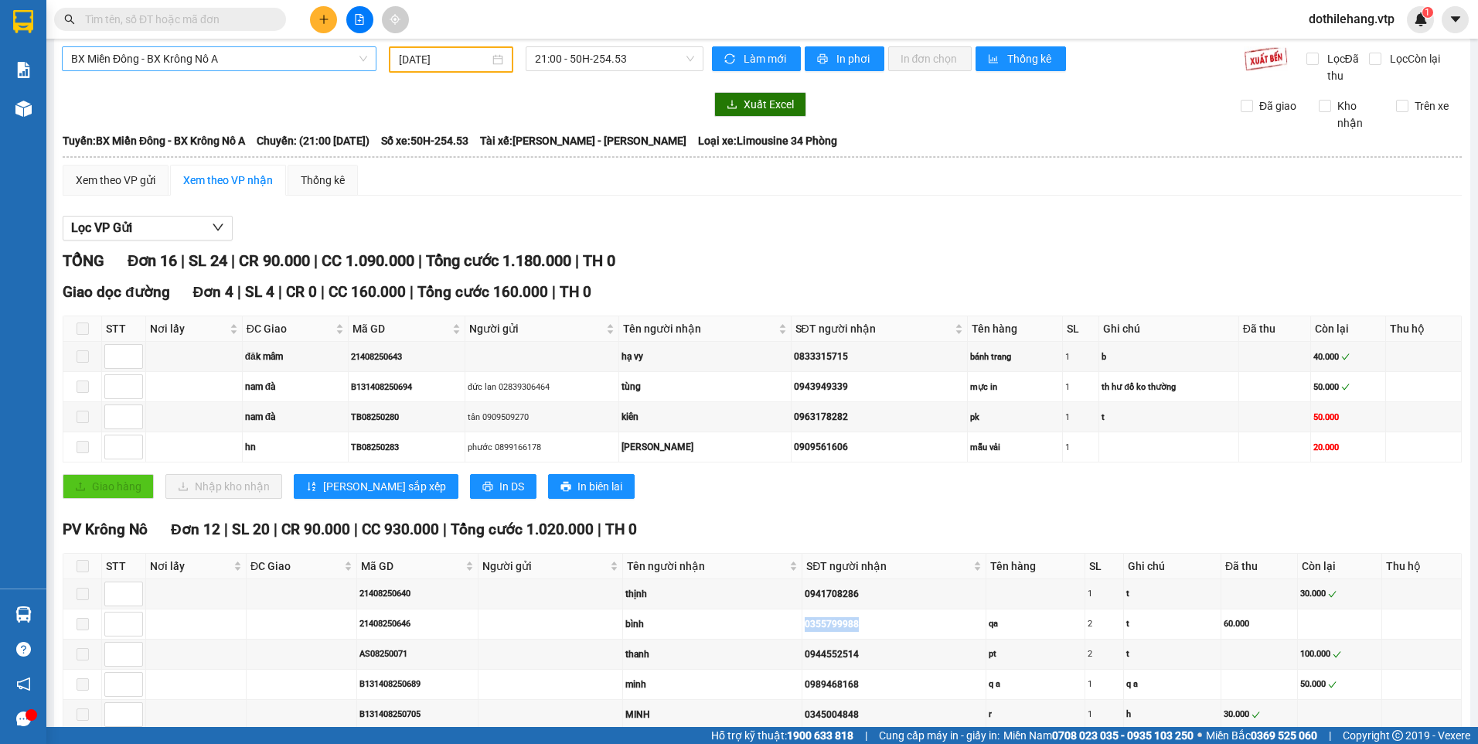
scroll to position [0, 0]
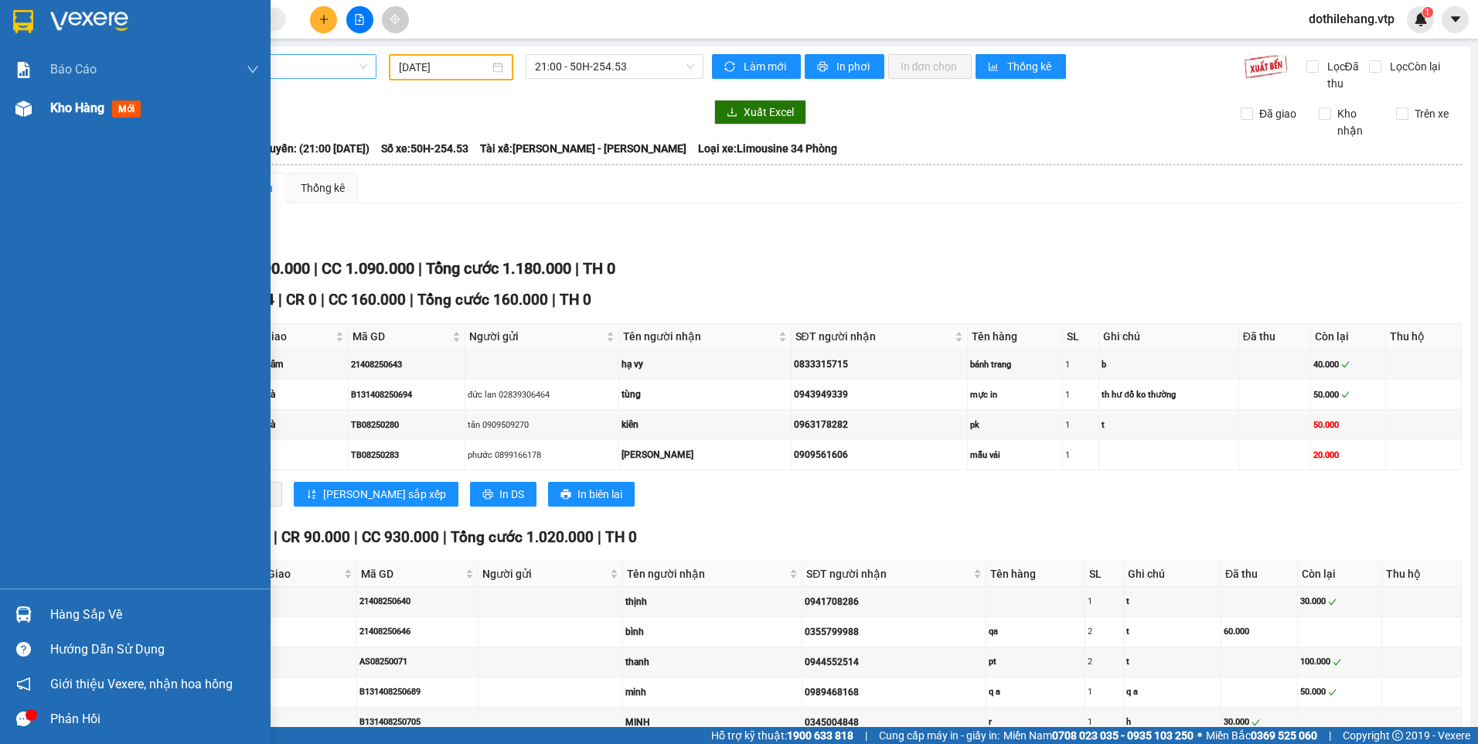
click at [32, 120] on div at bounding box center [23, 108] width 27 height 27
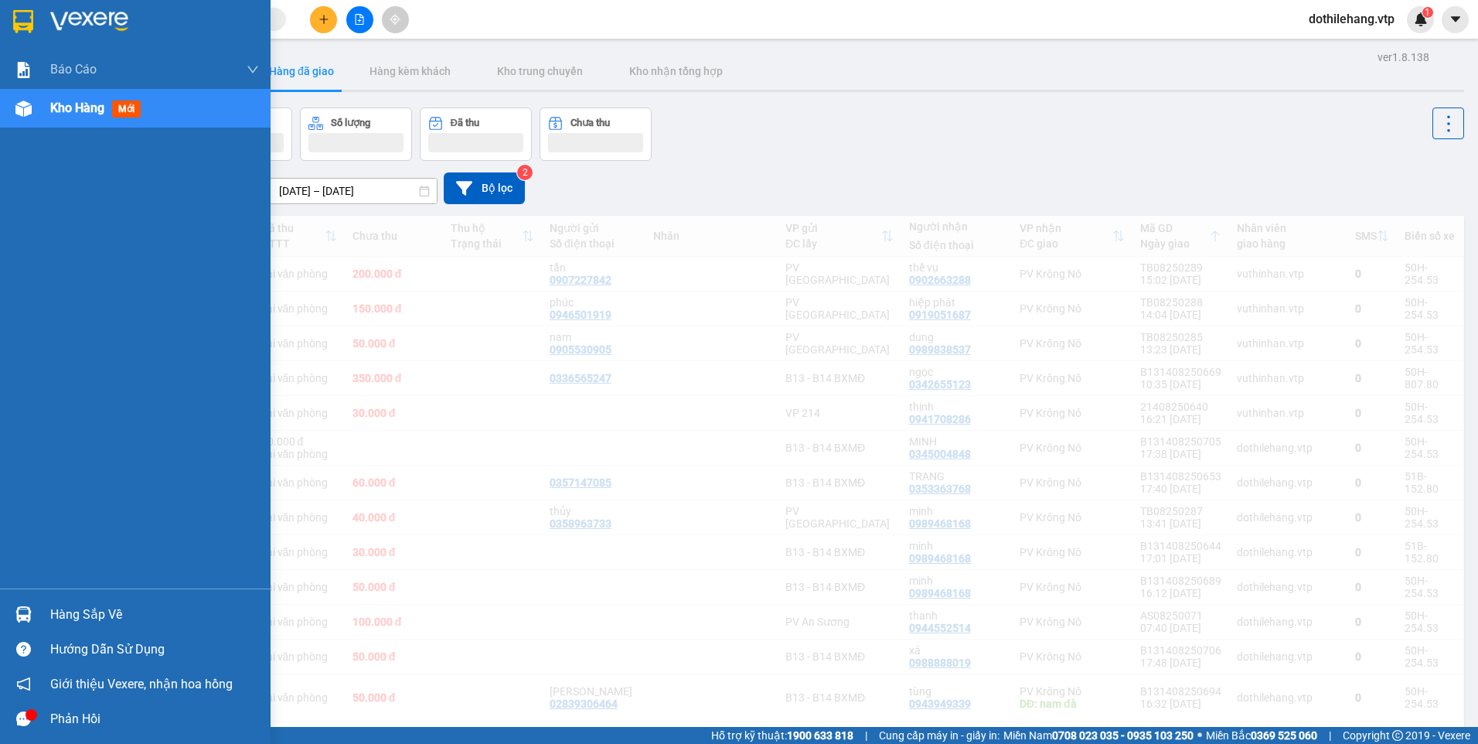
click at [70, 107] on span "Kho hàng" at bounding box center [77, 108] width 54 height 15
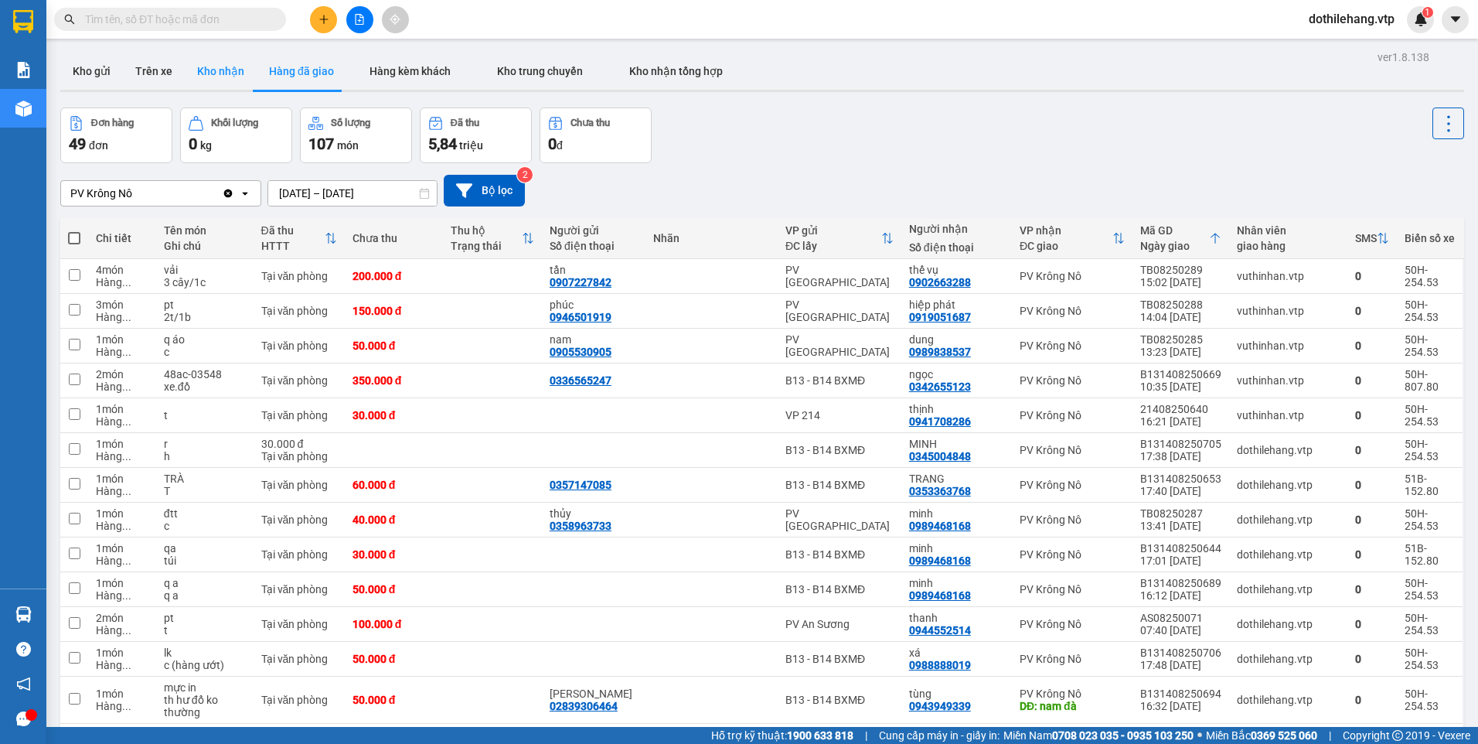
click at [193, 68] on button "Kho nhận" at bounding box center [221, 71] width 72 height 37
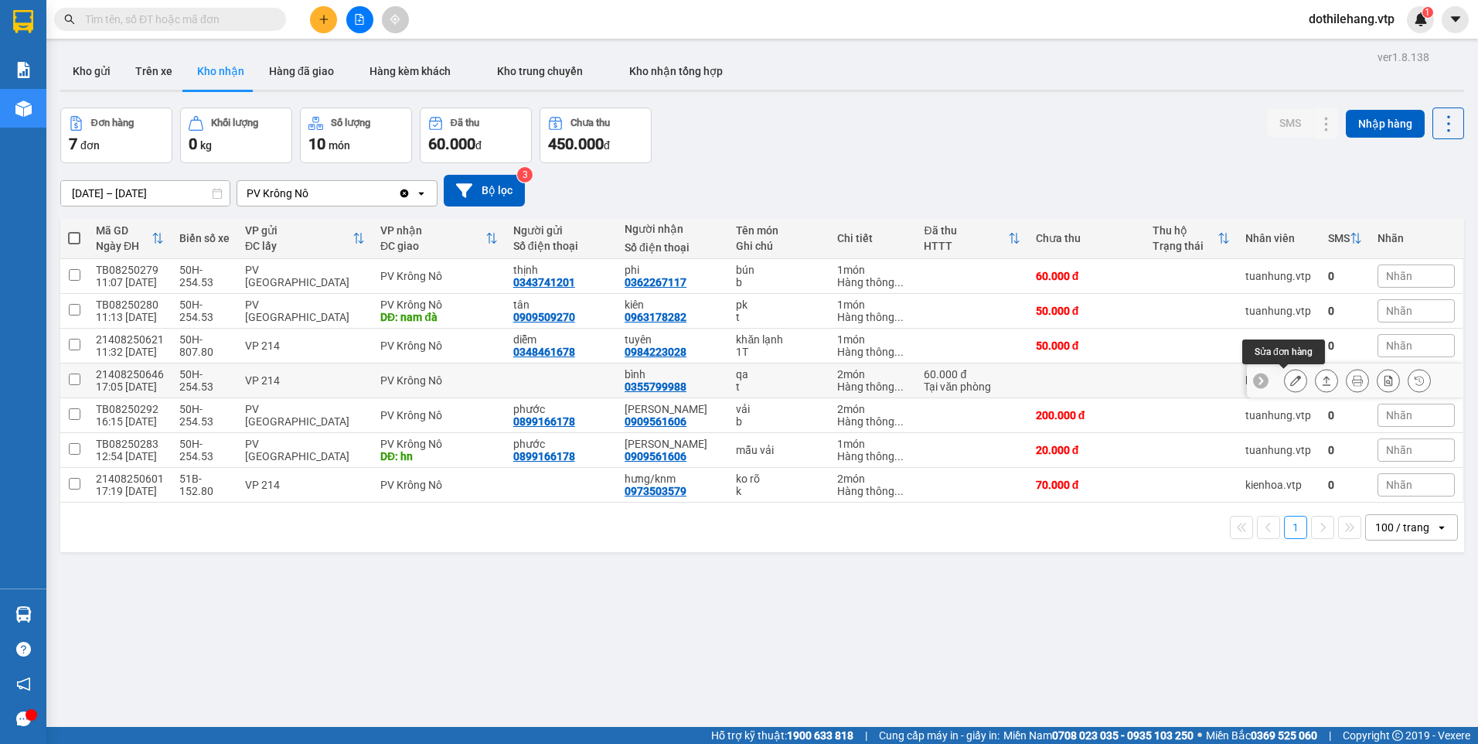
click at [1291, 379] on icon at bounding box center [1296, 380] width 11 height 11
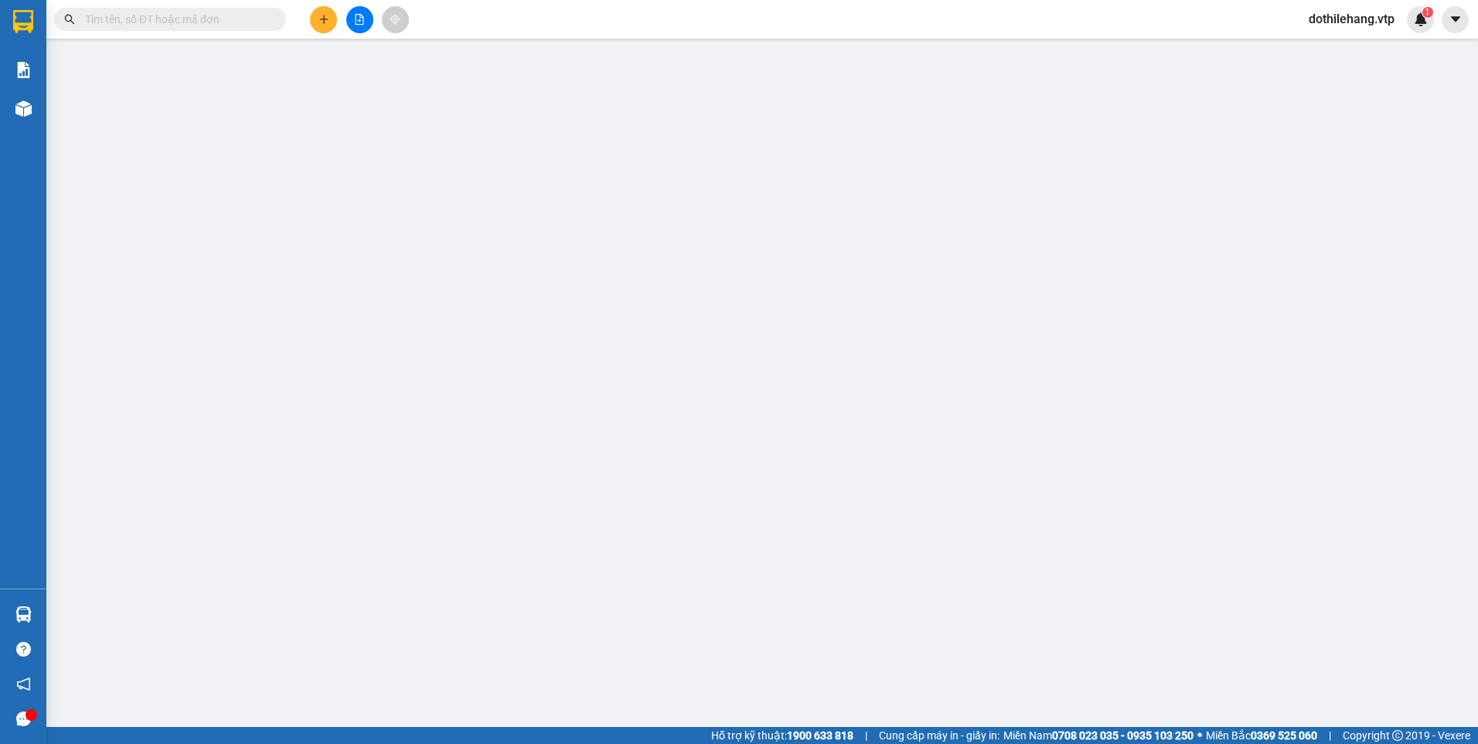
type input "0355799988"
type input "bình"
type input "60.000"
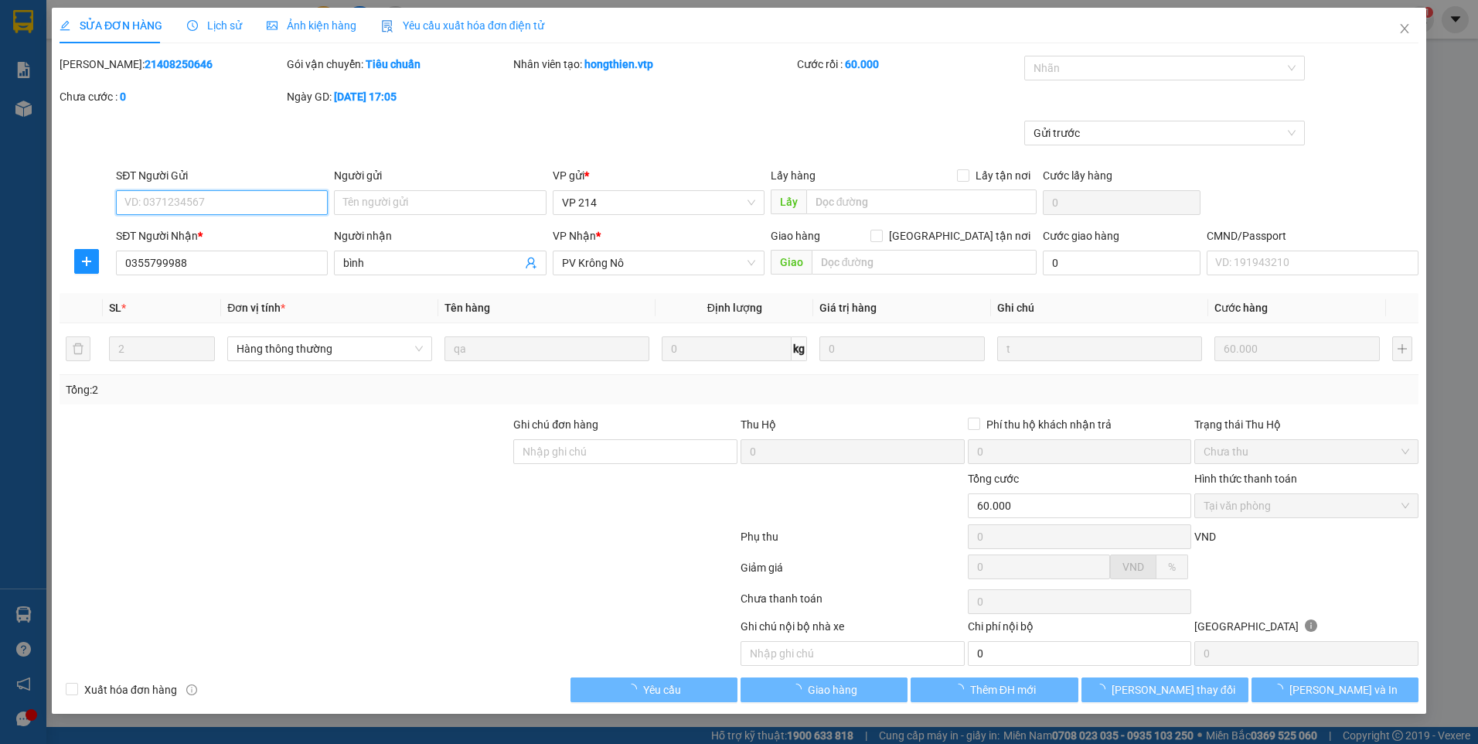
type input "3.000"
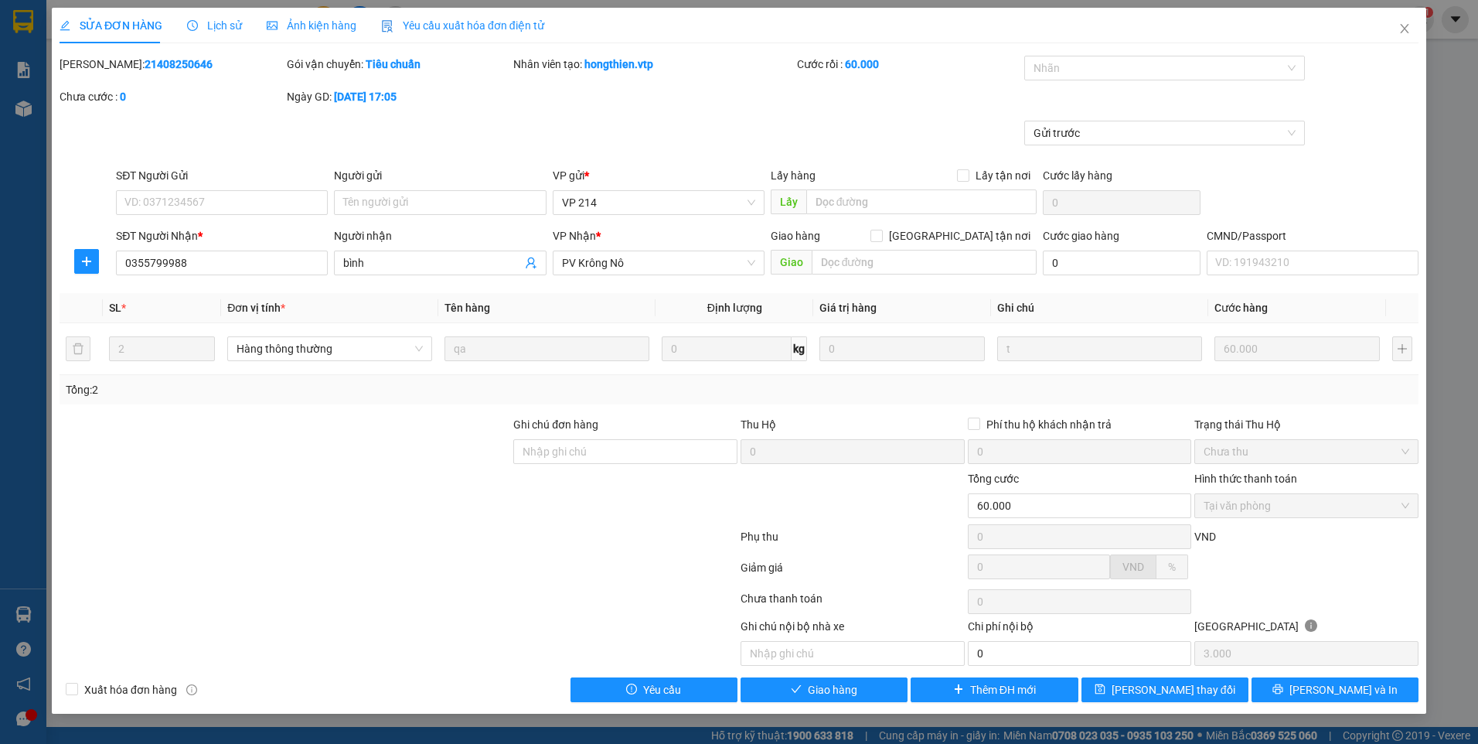
click at [220, 22] on span "Lịch sử" at bounding box center [214, 25] width 55 height 12
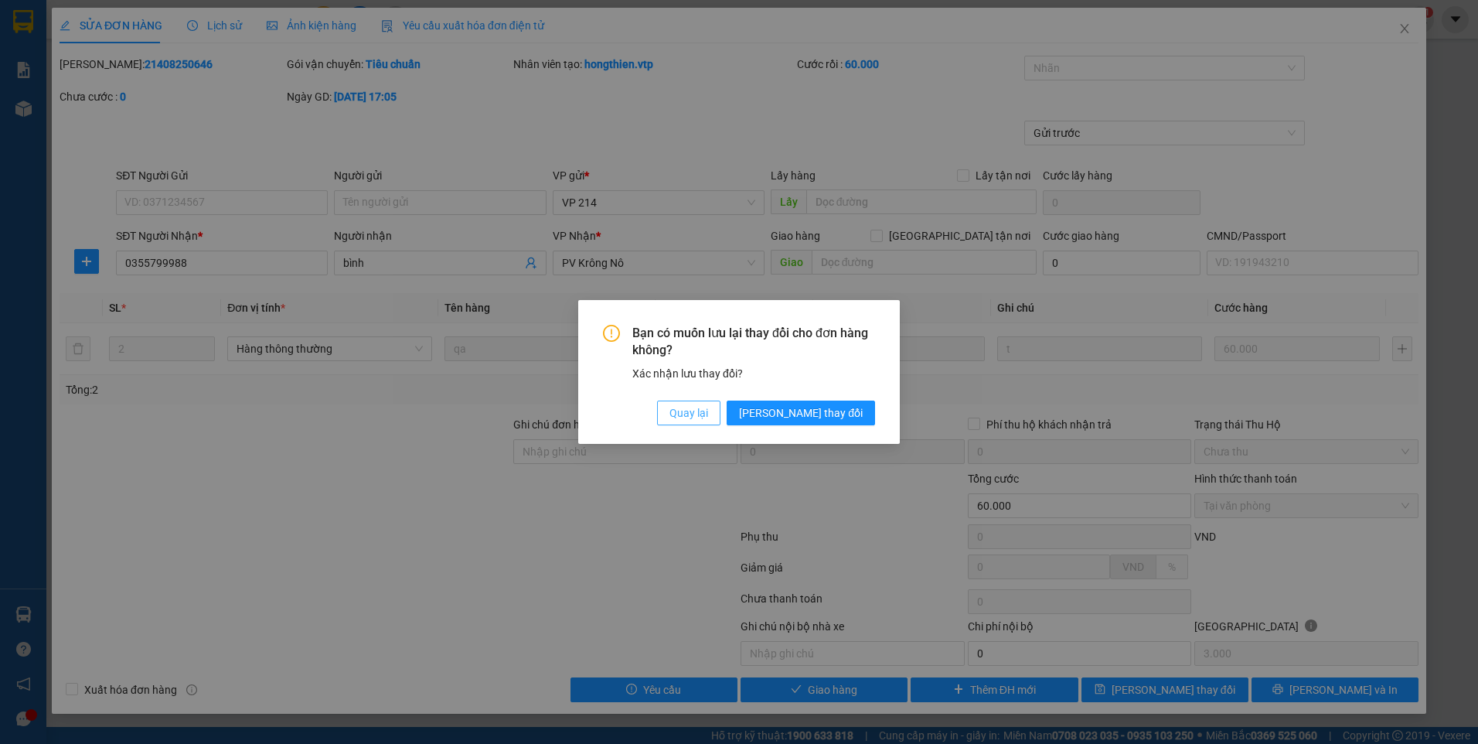
click at [708, 411] on span "Quay lại" at bounding box center [689, 412] width 39 height 17
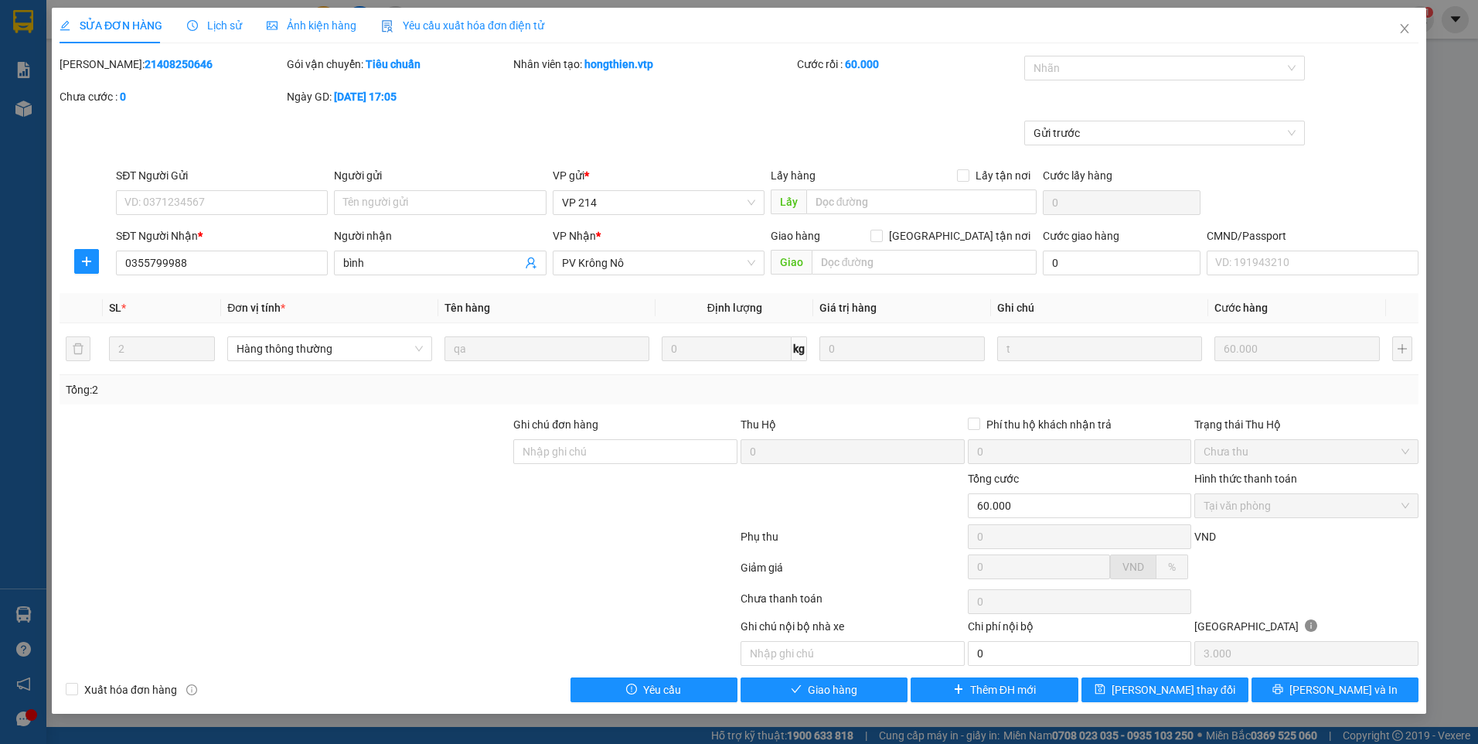
click at [298, 32] on div "Ảnh kiện hàng" at bounding box center [312, 25] width 90 height 17
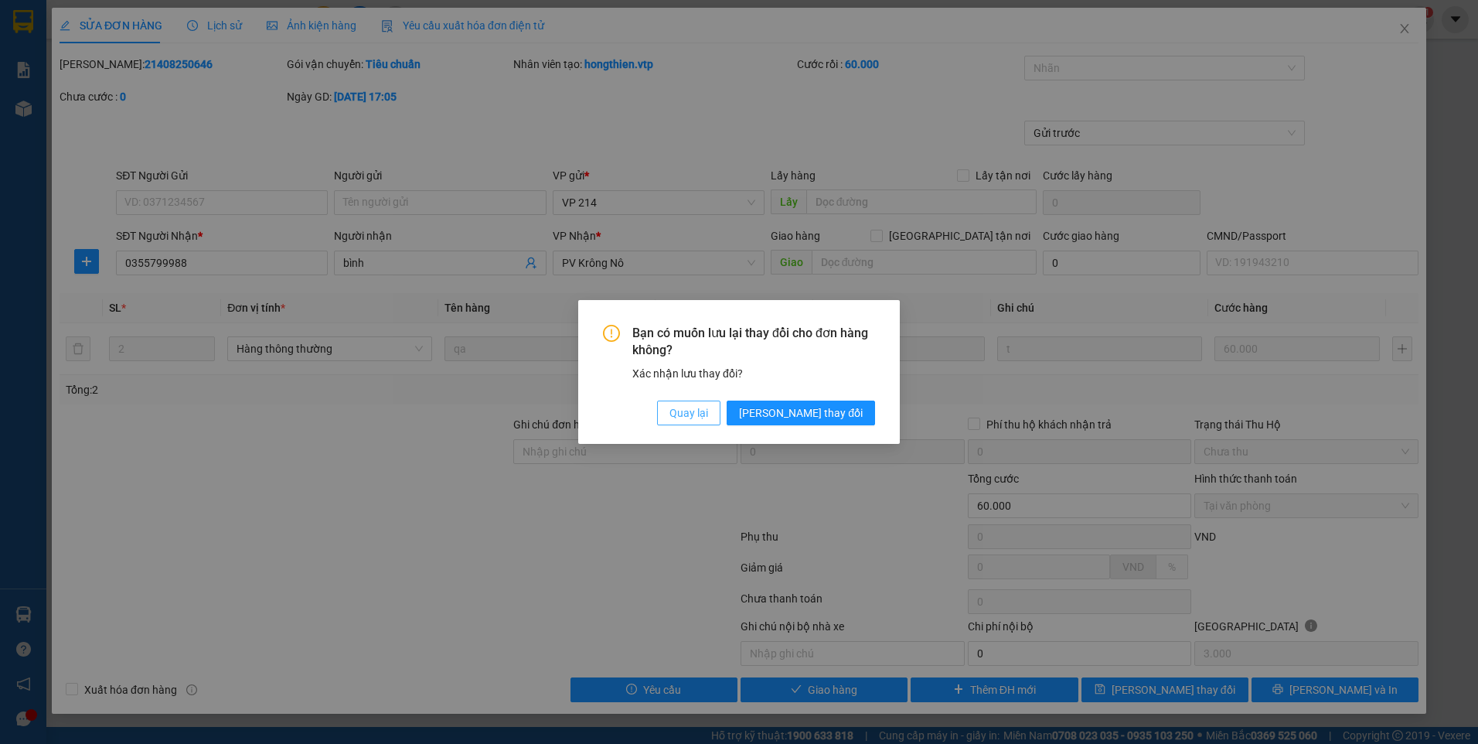
click at [708, 407] on span "Quay lại" at bounding box center [689, 412] width 39 height 17
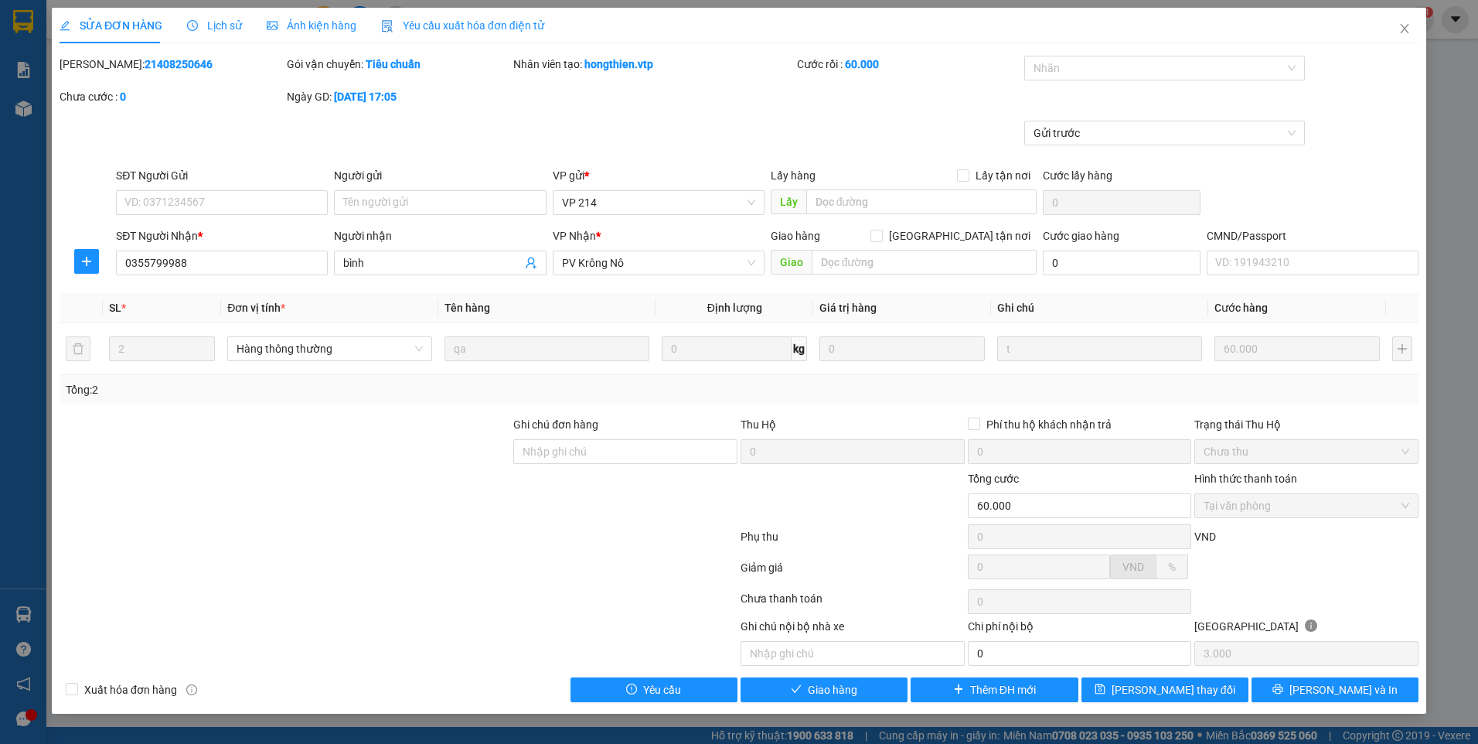
click at [428, 19] on span "Yêu cầu xuất hóa đơn điện tử" at bounding box center [462, 25] width 163 height 12
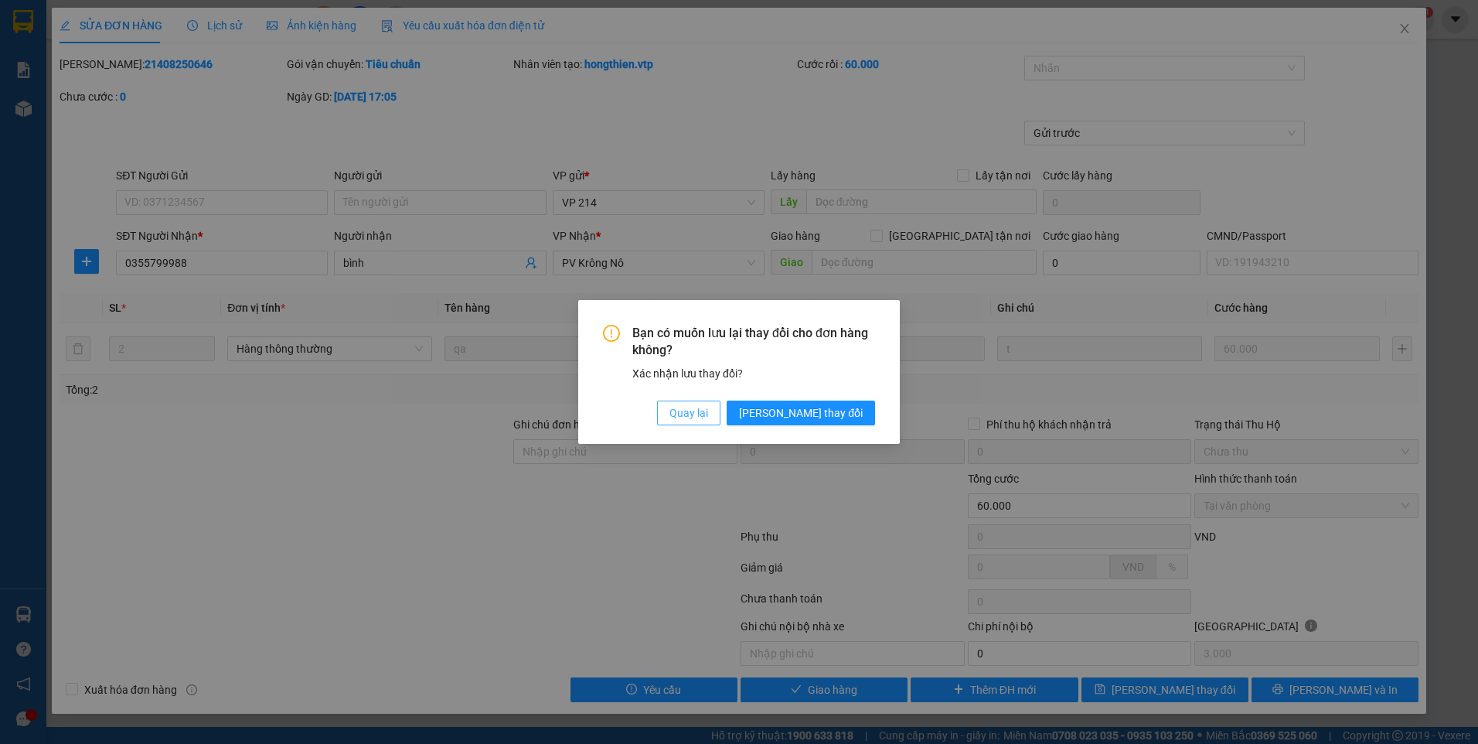
click at [708, 407] on span "Quay lại" at bounding box center [689, 412] width 39 height 17
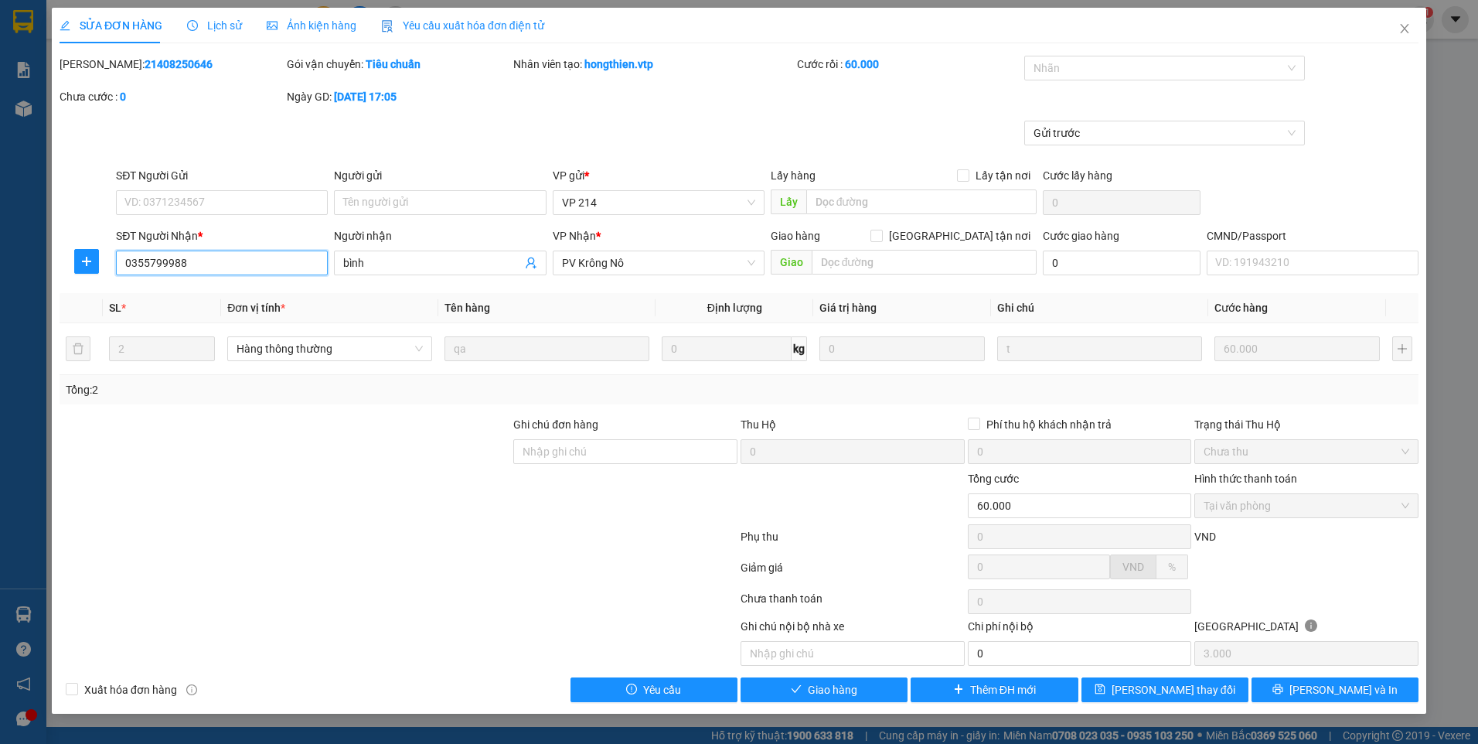
click at [200, 264] on input "0355799988" at bounding box center [222, 263] width 212 height 25
click at [1405, 24] on icon "close" at bounding box center [1405, 28] width 12 height 12
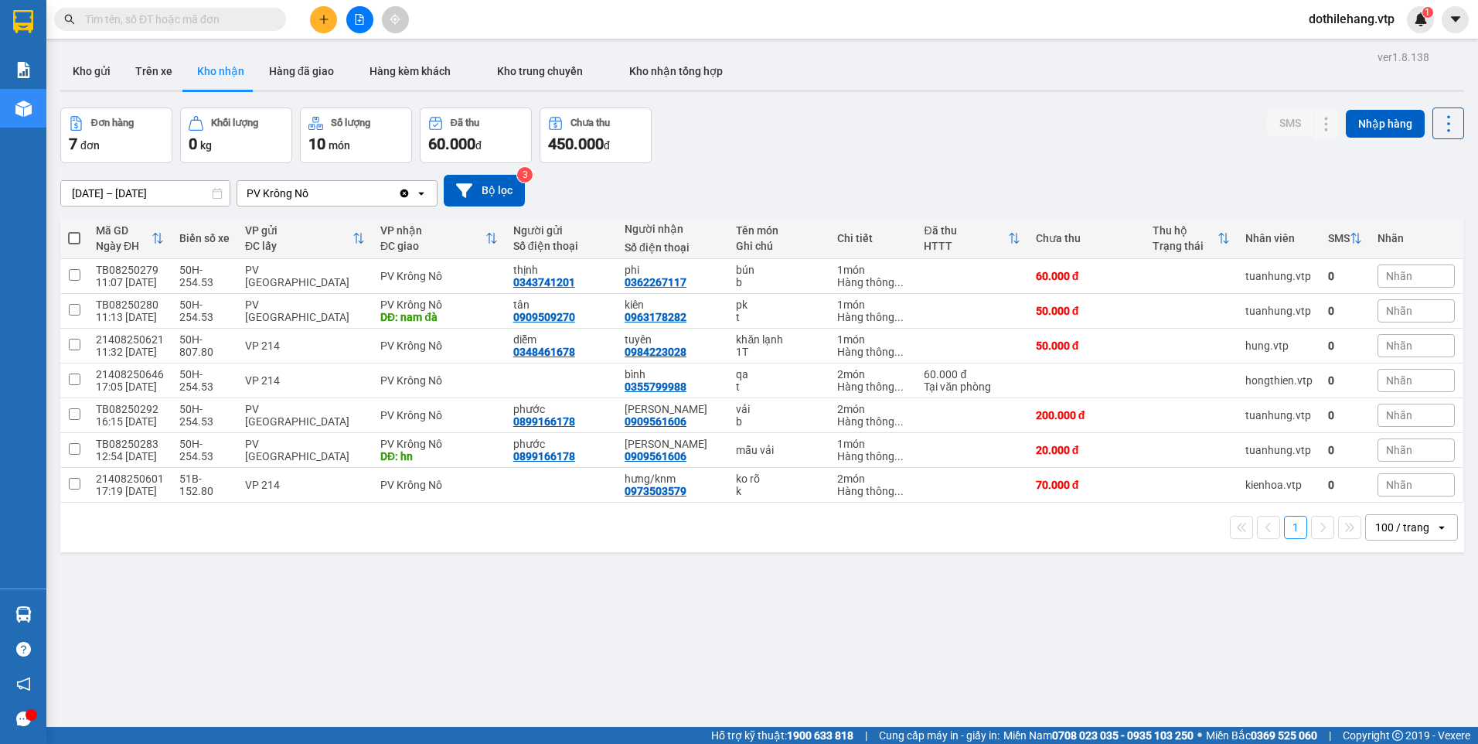
click at [1354, 18] on span "dothilehang.vtp" at bounding box center [1352, 18] width 111 height 19
click at [1355, 53] on span "Đăng xuất" at bounding box center [1358, 47] width 80 height 17
